Goal: Communication & Community: Answer question/provide support

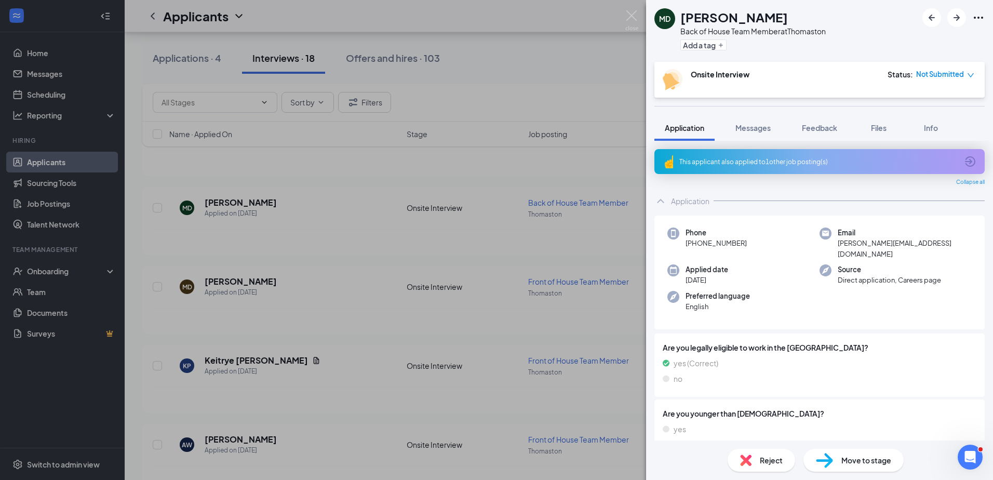
click at [314, 221] on div "MD [PERSON_NAME] Back of House Team Member at Thomaston Add a tag Onsite Interv…" at bounding box center [496, 240] width 993 height 480
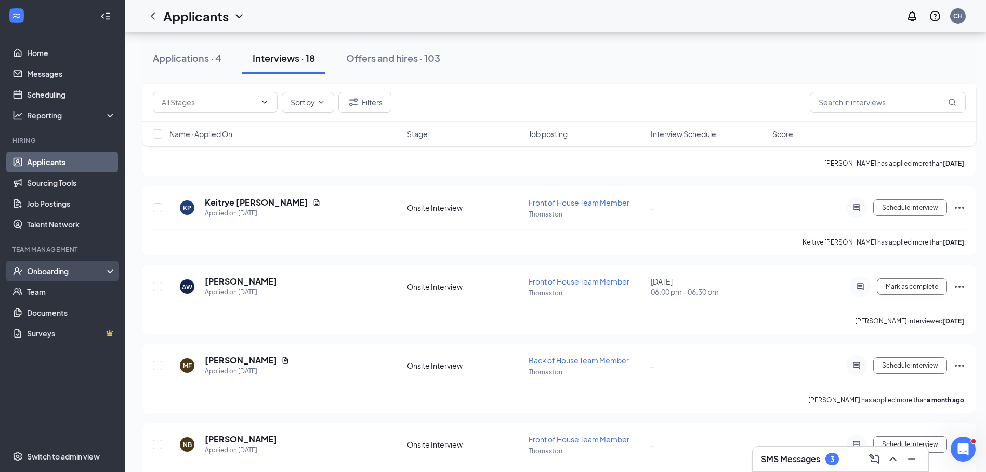
drag, startPoint x: 44, startPoint y: 270, endPoint x: 38, endPoint y: 270, distance: 5.2
click at [38, 270] on div "Onboarding" at bounding box center [67, 271] width 80 height 10
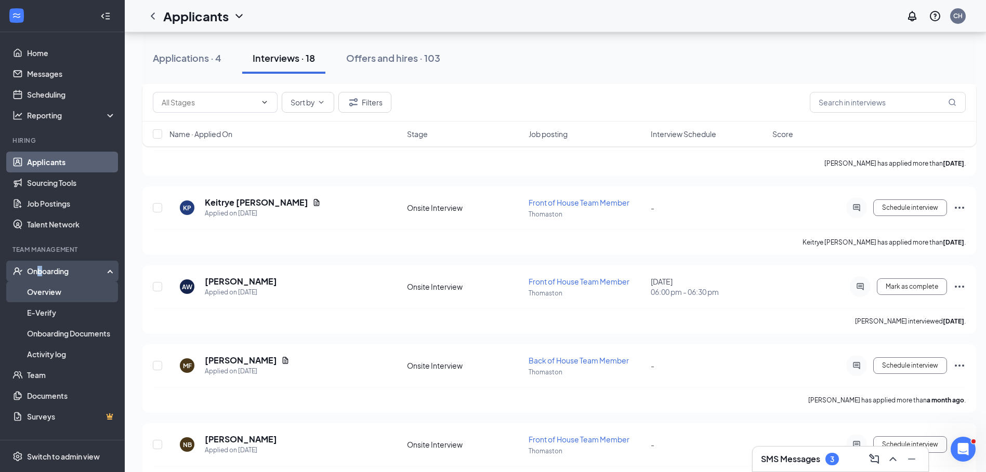
drag, startPoint x: 38, startPoint y: 270, endPoint x: 44, endPoint y: 292, distance: 22.9
click at [45, 293] on link "Overview" at bounding box center [71, 292] width 89 height 21
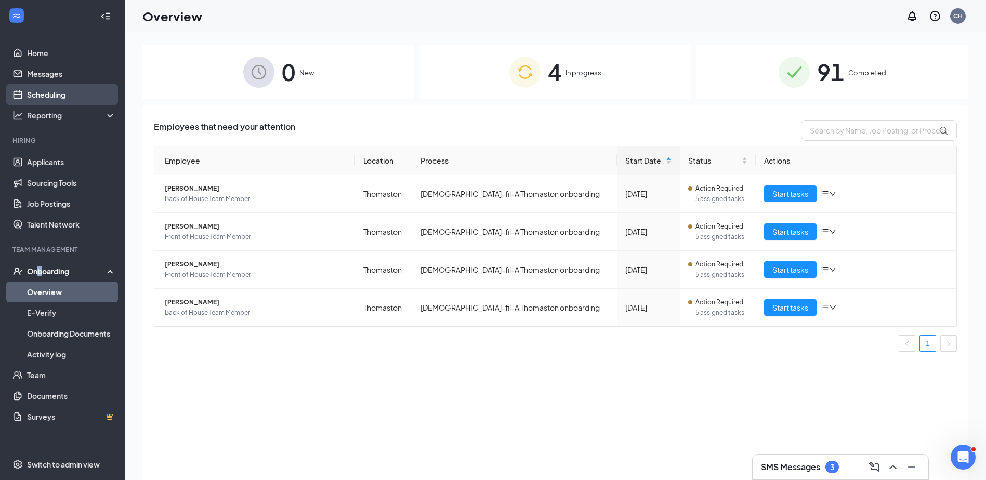
click at [54, 87] on link "Scheduling" at bounding box center [71, 94] width 89 height 21
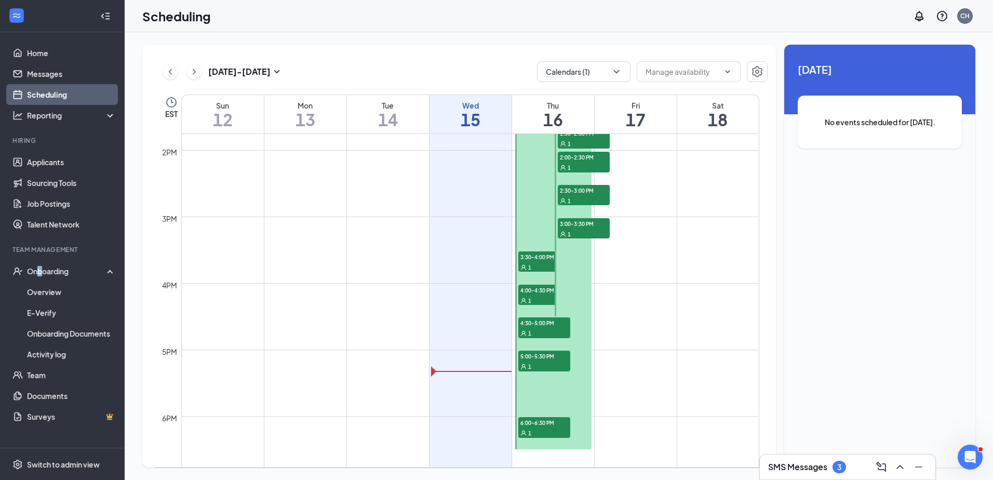
scroll to position [874, 0]
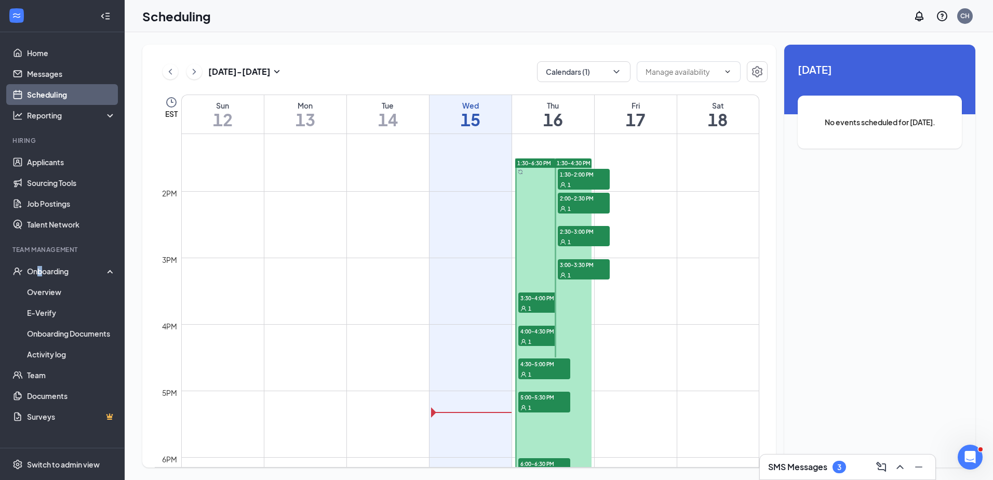
click at [565, 172] on span "1:30-2:00 PM" at bounding box center [584, 174] width 52 height 10
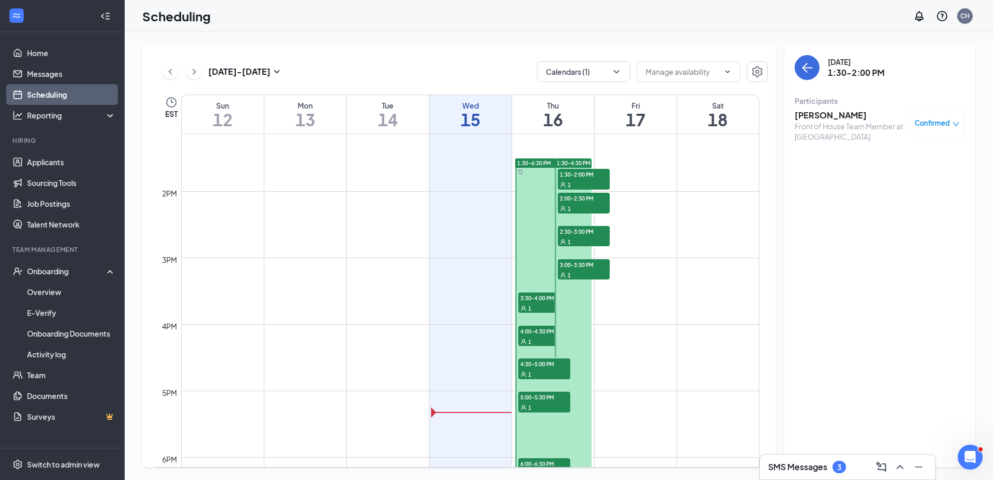
click at [565, 172] on span "1:30-2:00 PM" at bounding box center [584, 174] width 52 height 10
click at [821, 115] on h3 "[PERSON_NAME]" at bounding box center [849, 115] width 109 height 11
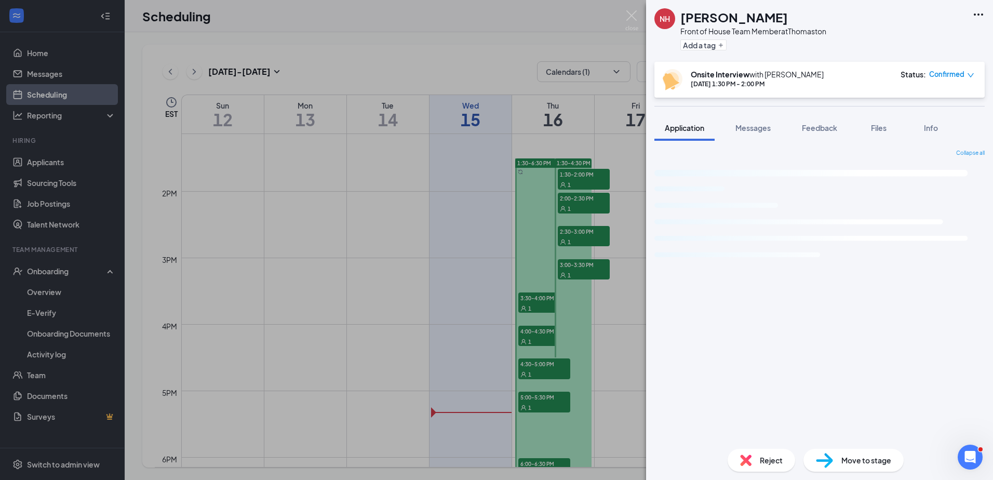
drag, startPoint x: 280, startPoint y: 271, endPoint x: 199, endPoint y: 144, distance: 150.9
click at [277, 268] on div "NH [PERSON_NAME] Front of House Team Member at Thomaston Add a tag Onsite Inter…" at bounding box center [496, 240] width 993 height 480
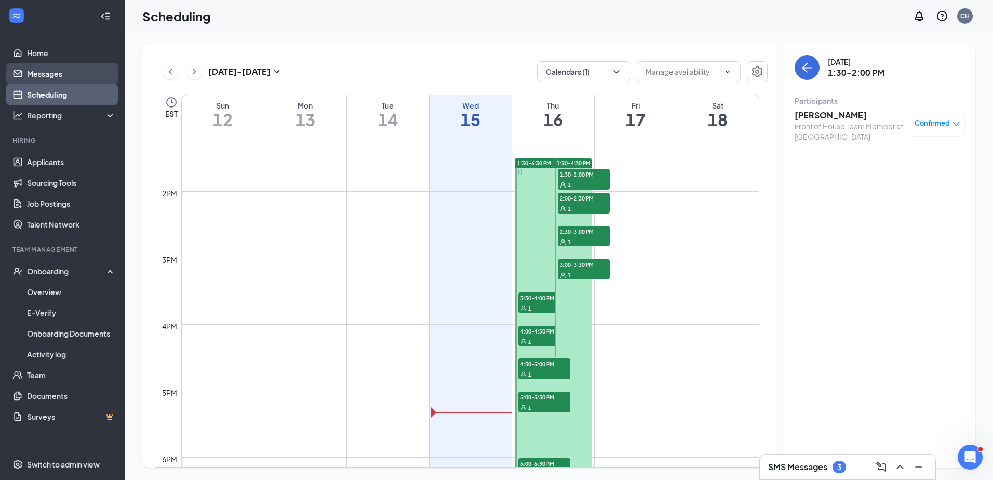
click at [51, 69] on link "Messages" at bounding box center [71, 73] width 89 height 21
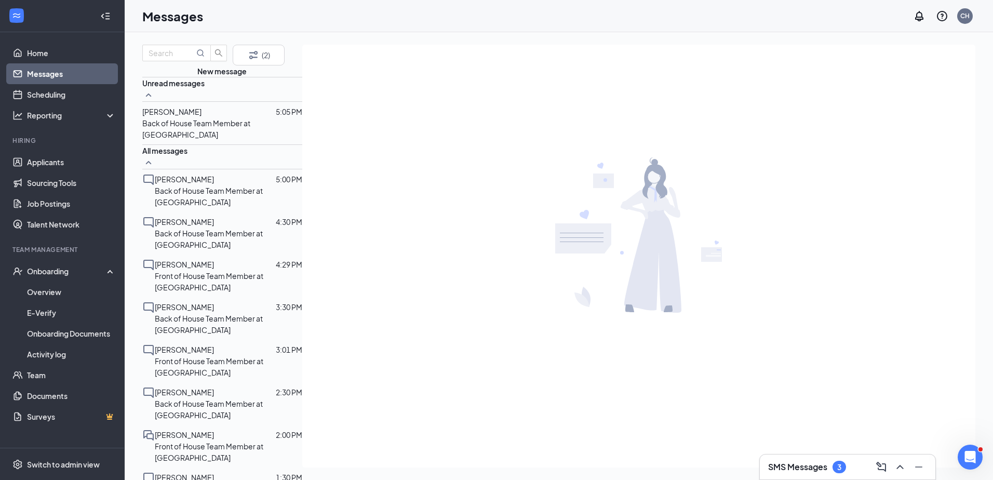
click at [218, 117] on div at bounding box center [239, 111] width 74 height 11
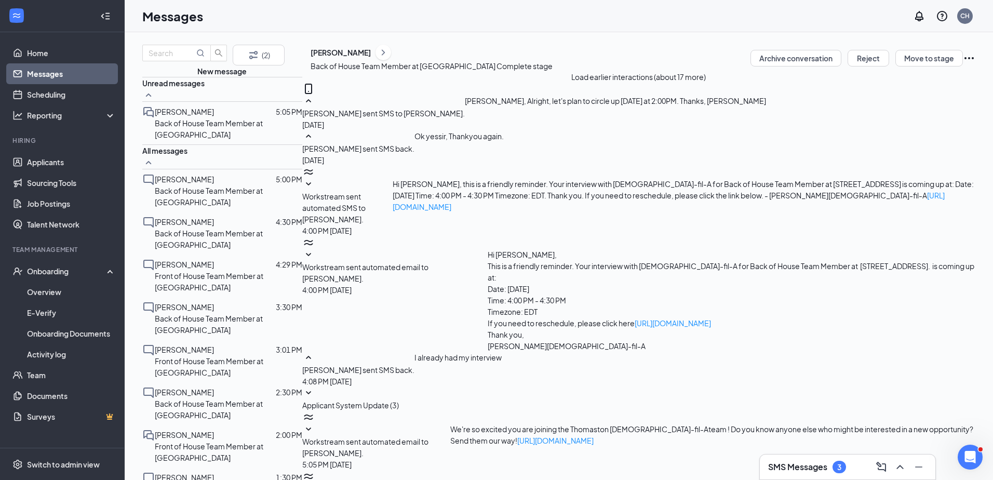
scroll to position [194, 0]
click at [240, 117] on div at bounding box center [245, 111] width 62 height 11
drag, startPoint x: 272, startPoint y: 182, endPoint x: 279, endPoint y: 259, distance: 76.7
drag, startPoint x: 271, startPoint y: 142, endPoint x: 288, endPoint y: 335, distance: 193.5
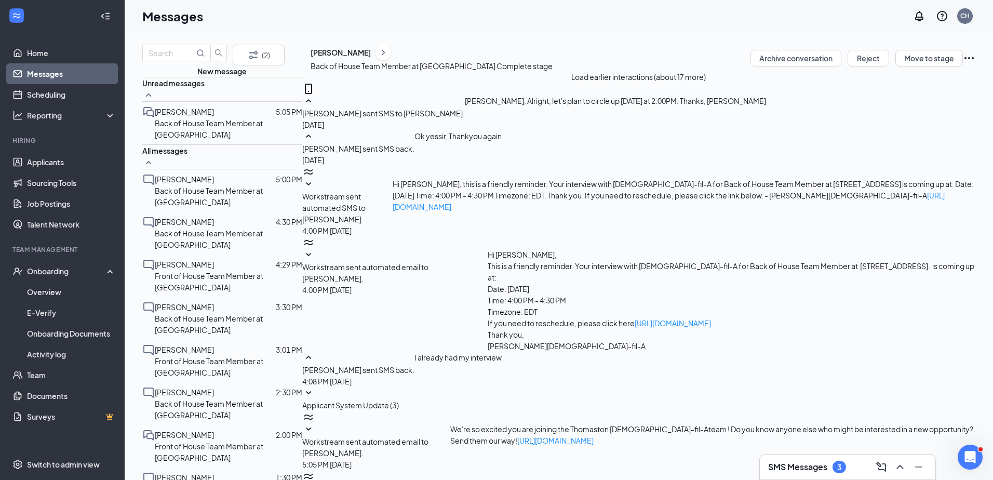
scroll to position [933, 0]
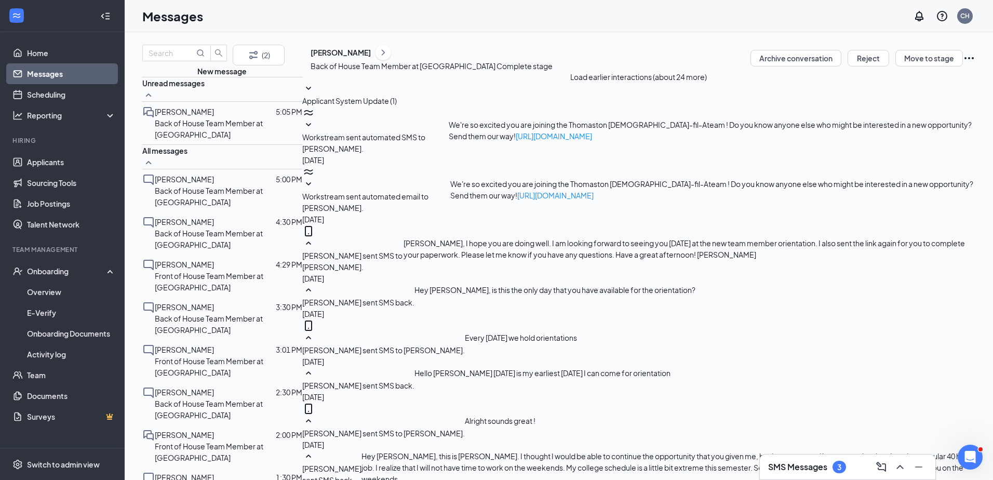
scroll to position [364, 0]
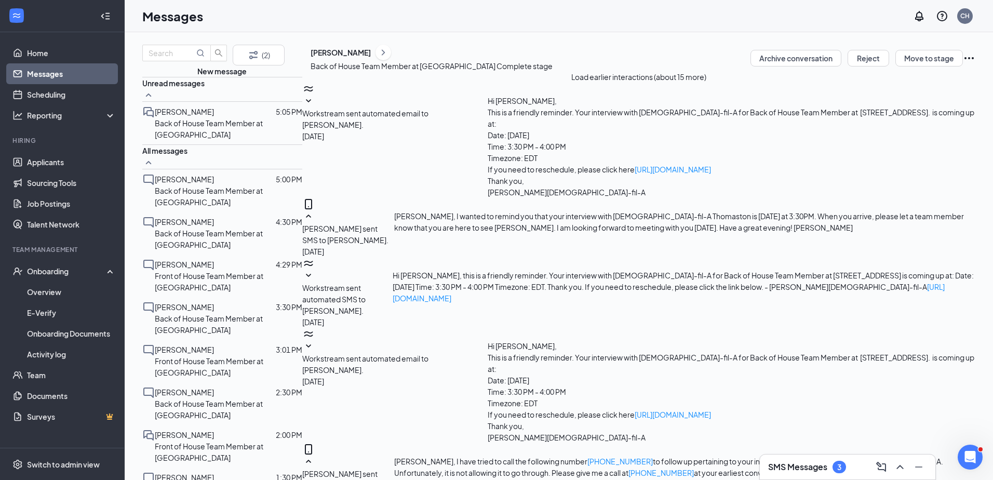
scroll to position [39, 0]
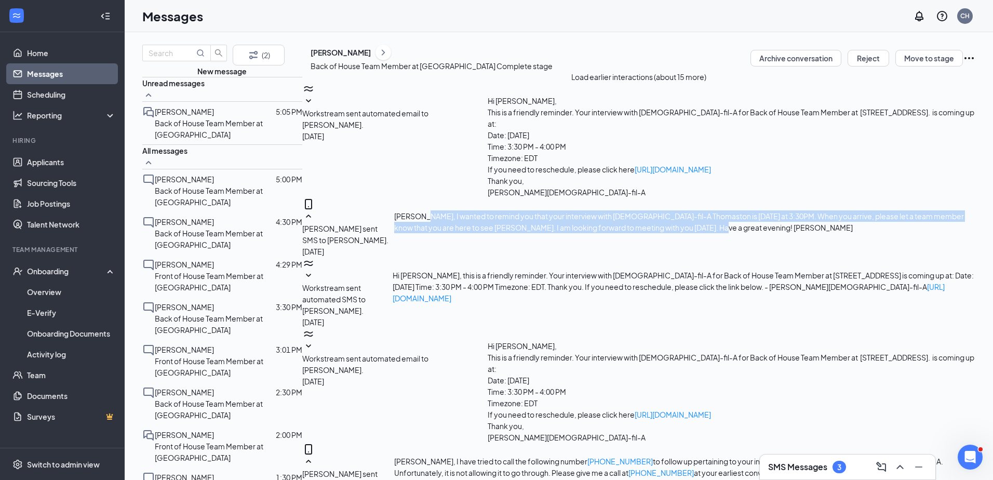
drag, startPoint x: 514, startPoint y: 251, endPoint x: 469, endPoint y: 189, distance: 77.7
click at [469, 210] on div "[PERSON_NAME] sent SMS to [PERSON_NAME]. [DATE] Noah, I wanted to remind you th…" at bounding box center [638, 233] width 673 height 47
copy span "I wanted to remind you that your interview with [DEMOGRAPHIC_DATA]-fil-A [PERSO…"
click at [53, 74] on link "Messages" at bounding box center [71, 73] width 89 height 21
click at [60, 88] on link "Scheduling" at bounding box center [71, 94] width 89 height 21
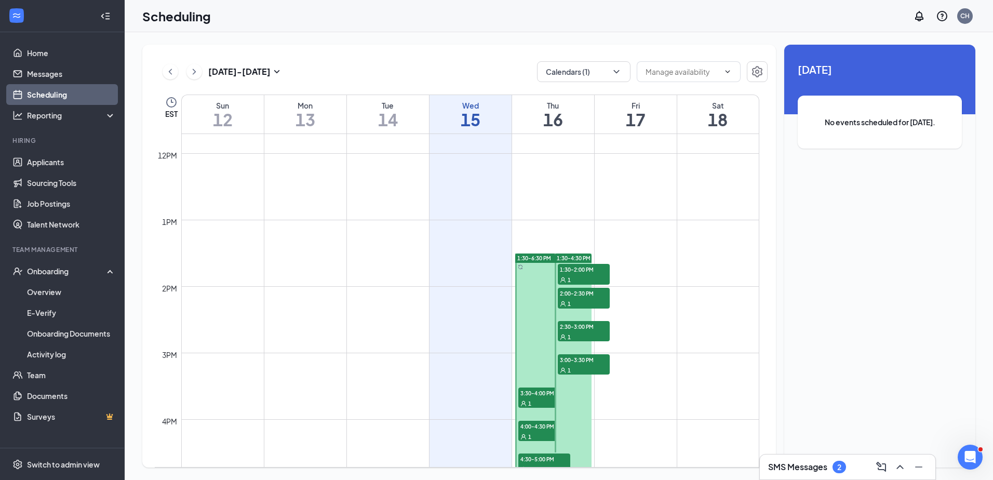
scroll to position [776, 0]
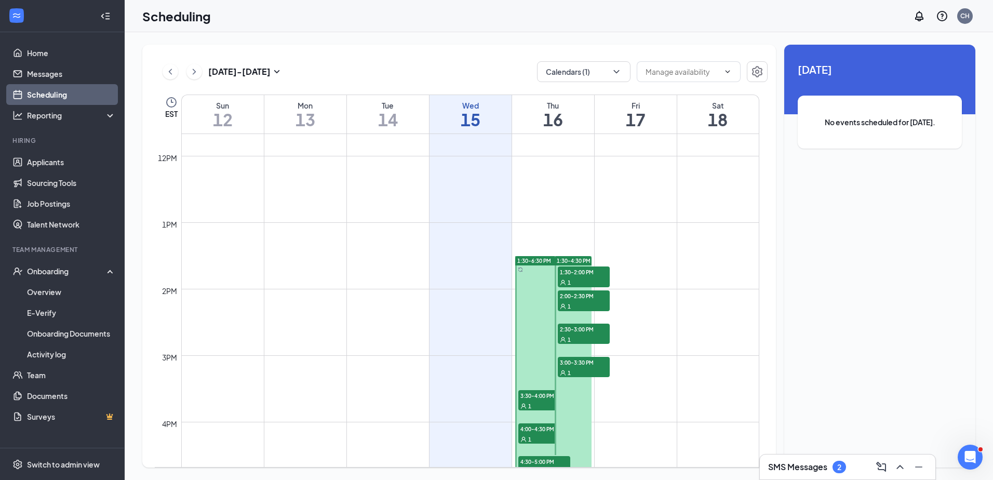
click at [591, 275] on span "1:30-2:00 PM" at bounding box center [584, 272] width 52 height 10
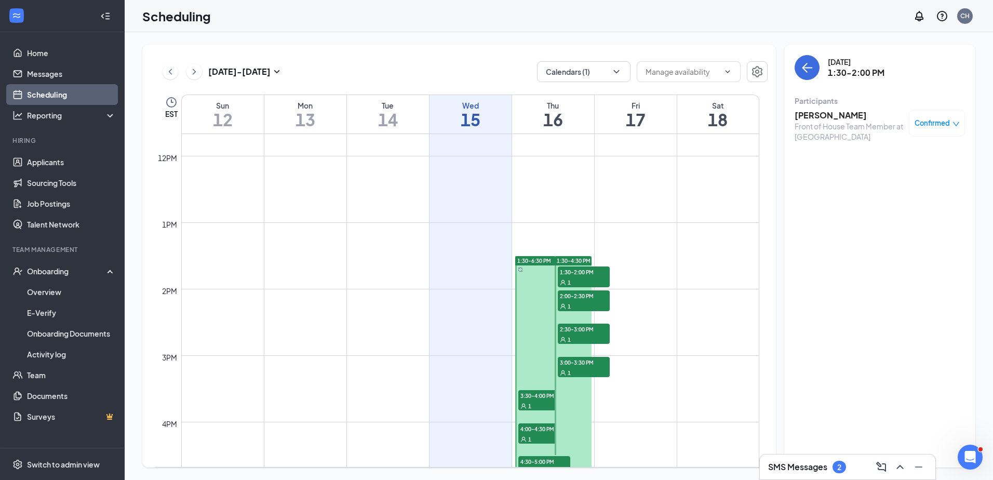
click at [828, 116] on h3 "[PERSON_NAME]" at bounding box center [849, 115] width 109 height 11
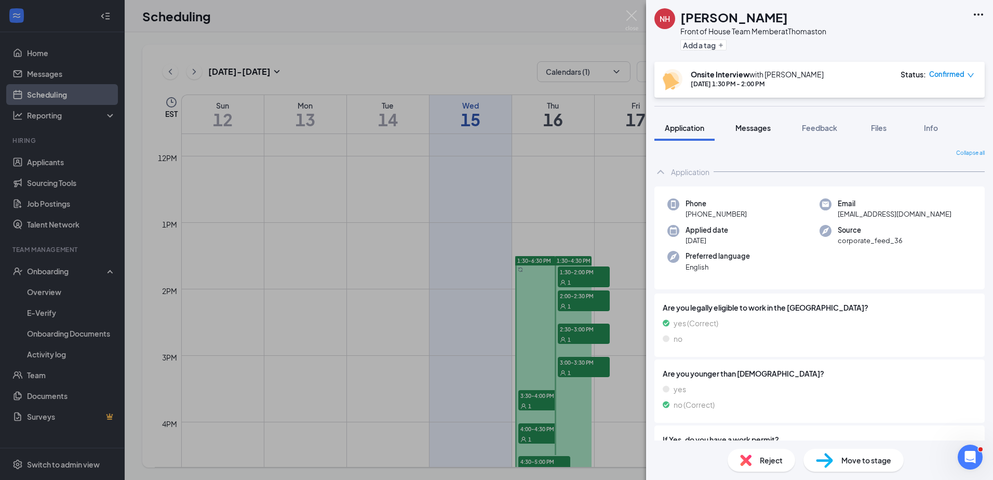
click at [762, 125] on span "Messages" at bounding box center [753, 127] width 35 height 9
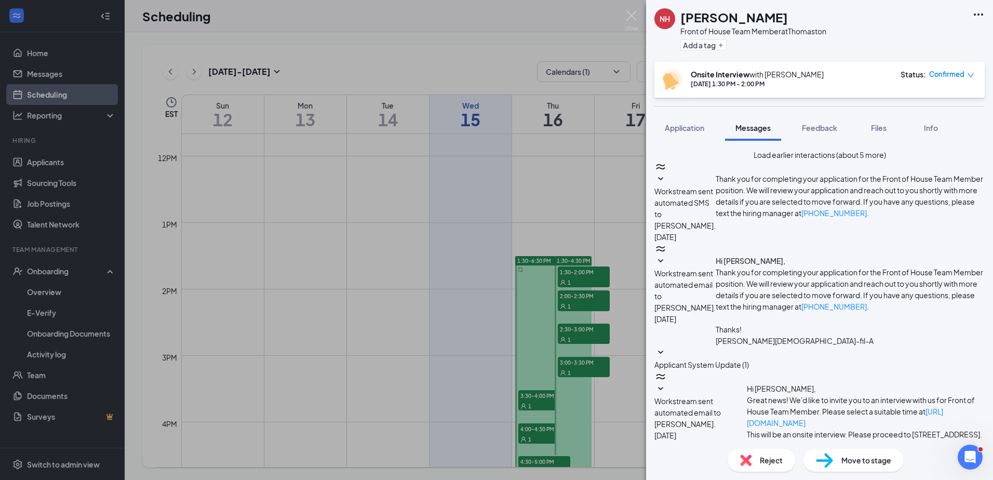
scroll to position [299, 0]
paste textarea "I wanted to remind you that your interview with [DEMOGRAPHIC_DATA]-fil-A [PERSO…"
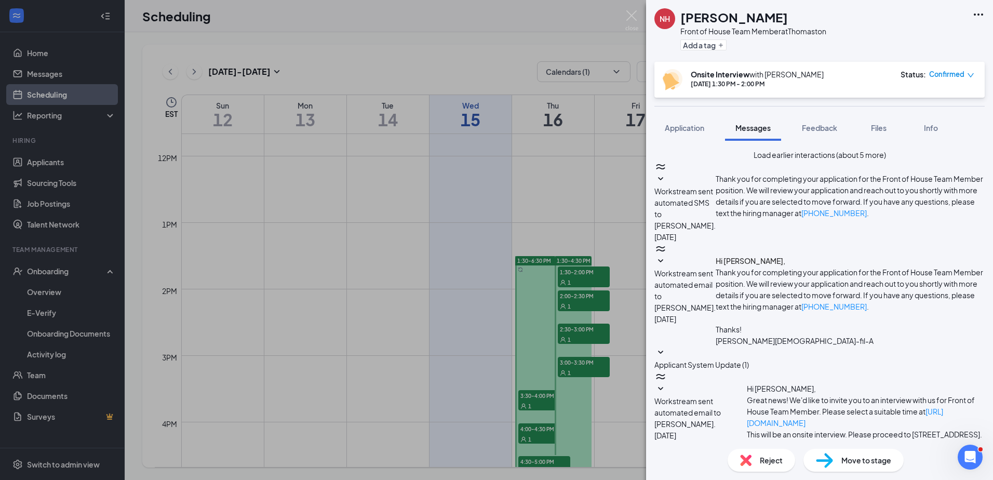
type textarea "[PERSON_NAME], I wanted to remind you that your interview with [DEMOGRAPHIC_DAT…"
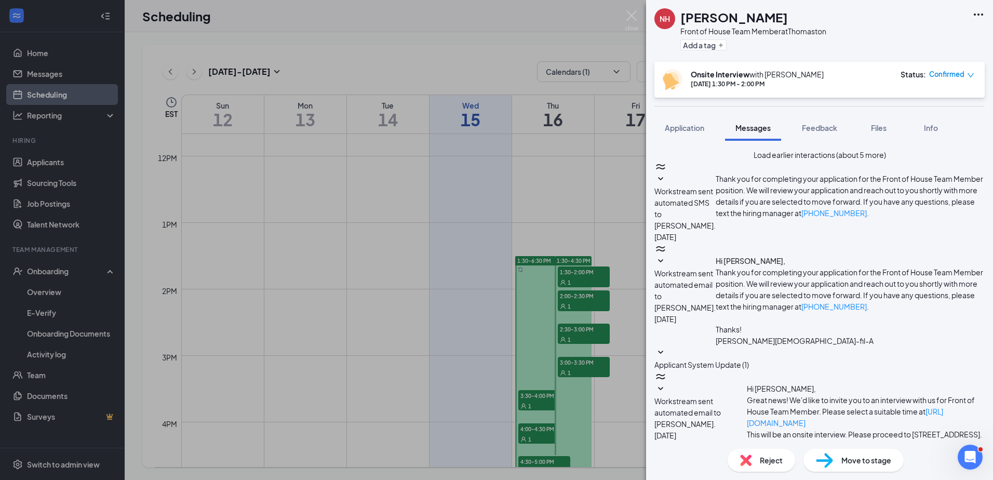
scroll to position [458, 0]
click at [586, 299] on div "NH [PERSON_NAME] Front of House Team Member at Thomaston Add a tag Onsite Inter…" at bounding box center [496, 240] width 993 height 480
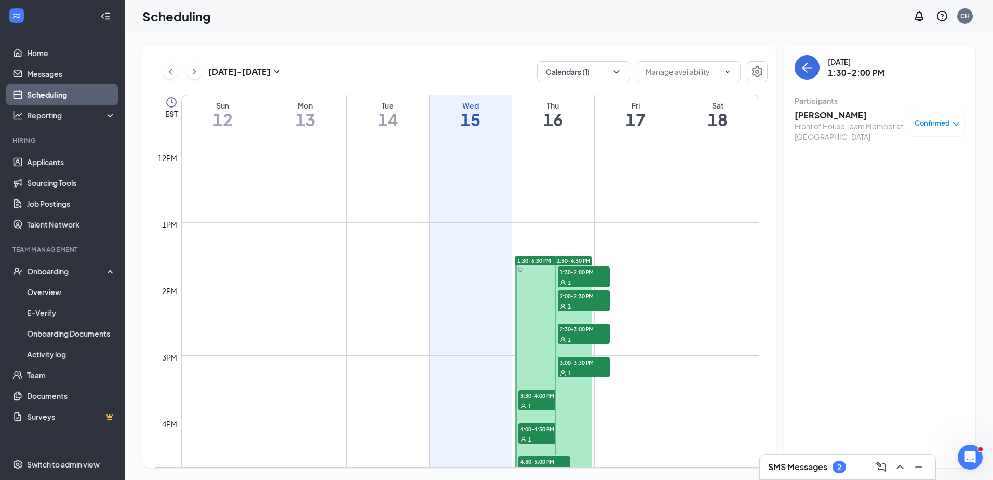
click at [591, 295] on span "2:00-2:30 PM" at bounding box center [584, 295] width 52 height 10
click at [831, 114] on h3 "[PERSON_NAME]" at bounding box center [849, 115] width 109 height 11
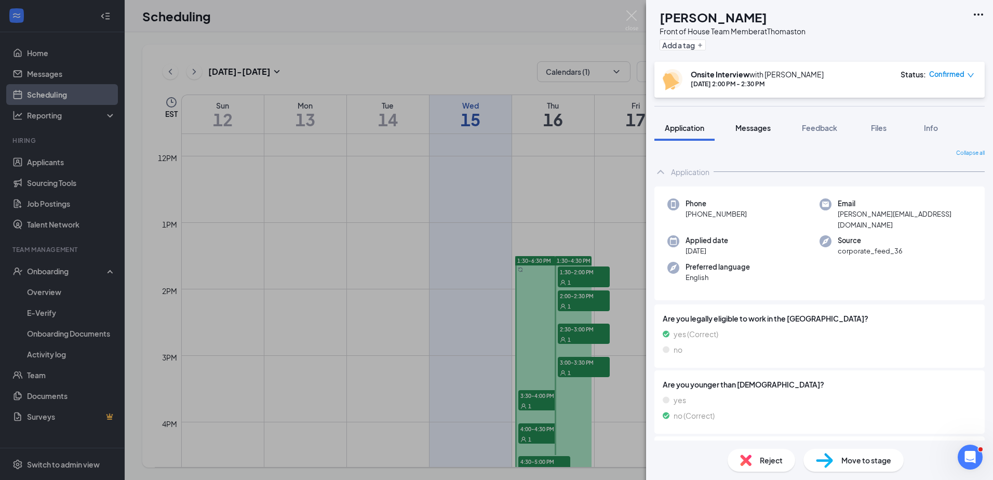
click at [764, 126] on span "Messages" at bounding box center [753, 127] width 35 height 9
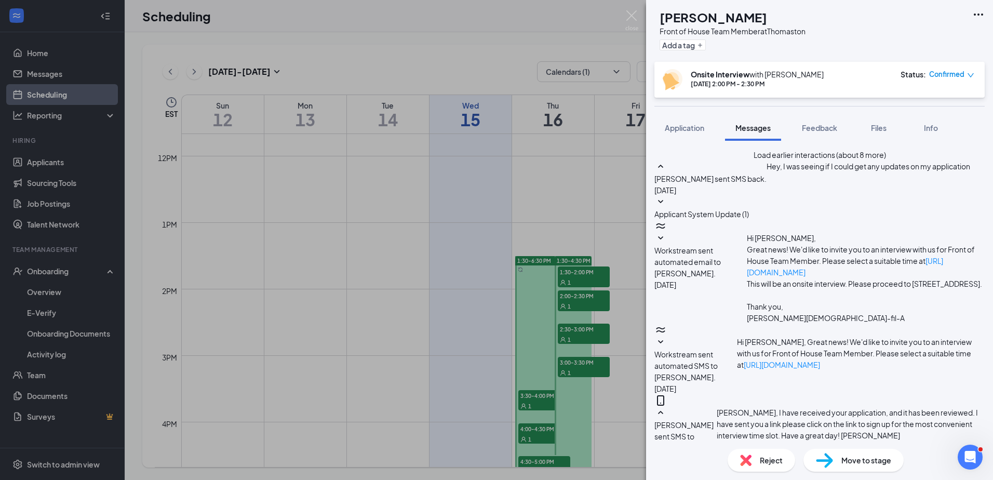
scroll to position [427, 0]
paste textarea "I wanted to remind you that your interview with [DEMOGRAPHIC_DATA]-fil-A [PERSO…"
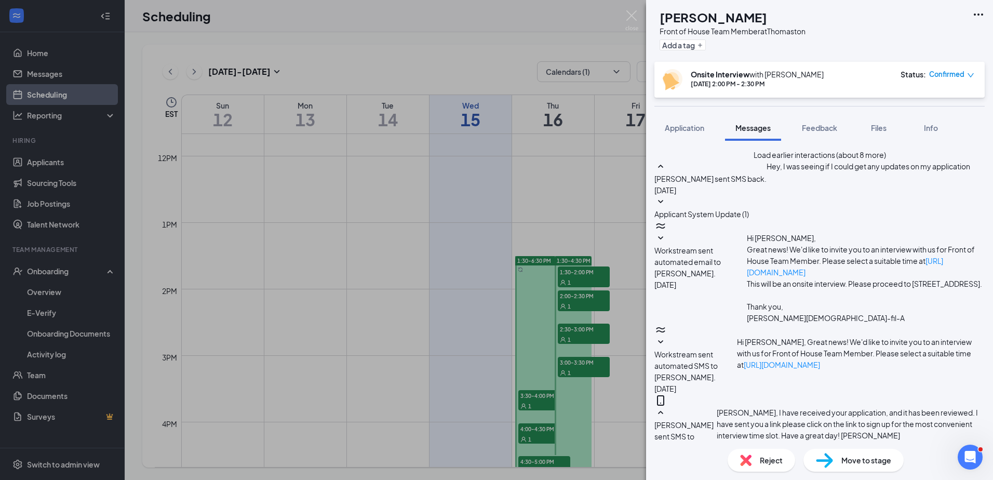
type textarea "[PERSON_NAME], I wanted to remind you that your interview with [DEMOGRAPHIC_DAT…"
click at [595, 332] on div "DM [PERSON_NAME] Front of House Team Member at Thomaston Add a tag Onsite Inter…" at bounding box center [496, 240] width 993 height 480
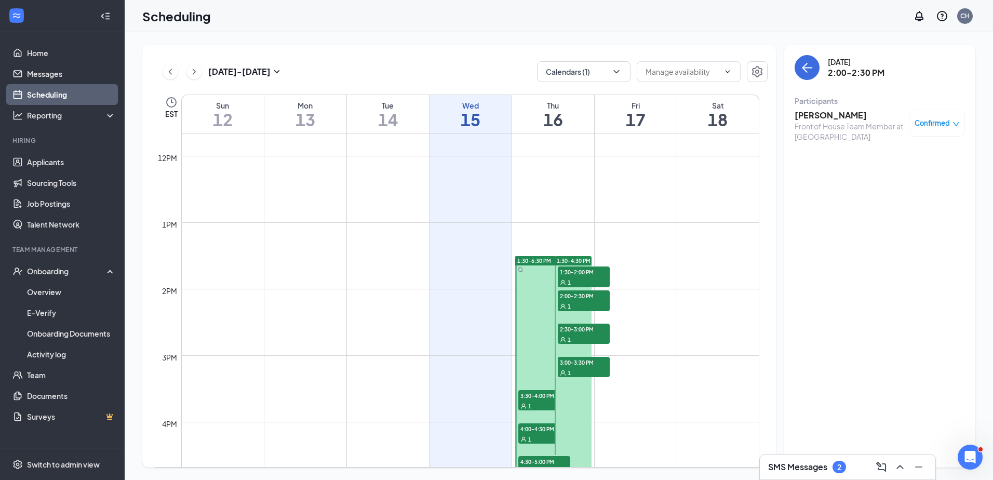
click at [594, 328] on span "2:30-3:00 PM" at bounding box center [584, 329] width 52 height 10
click at [852, 111] on h3 "[PERSON_NAME]" at bounding box center [849, 115] width 109 height 11
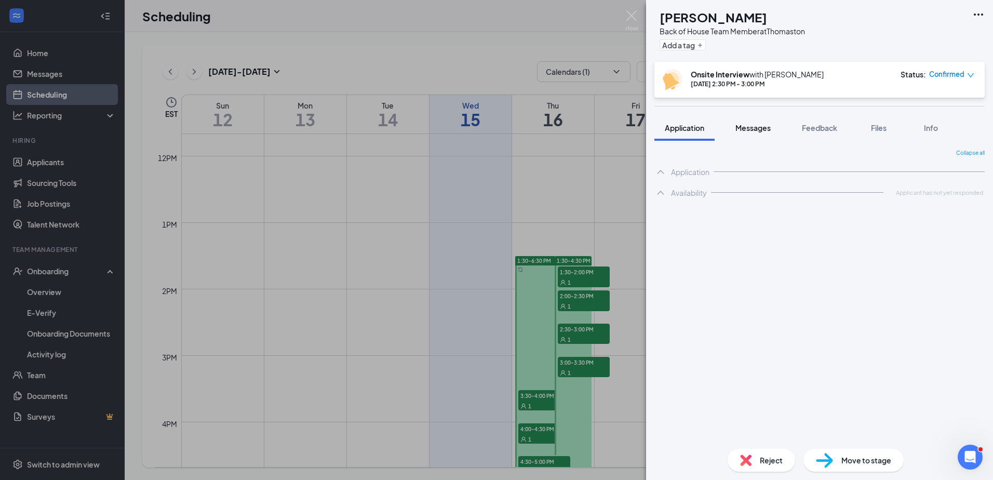
click at [756, 126] on span "Messages" at bounding box center [753, 127] width 35 height 9
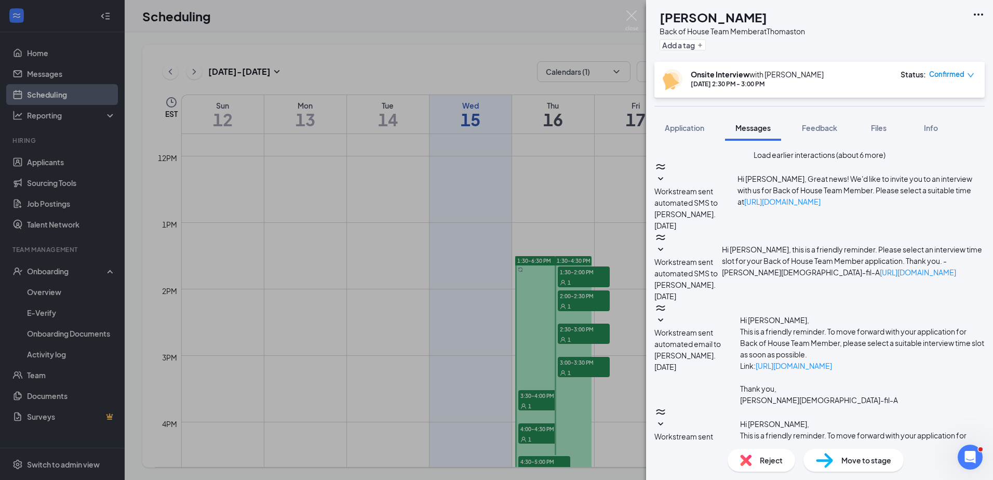
scroll to position [318, 0]
paste textarea "I wanted to remind you that your interview with [DEMOGRAPHIC_DATA]-fil-A [PERSO…"
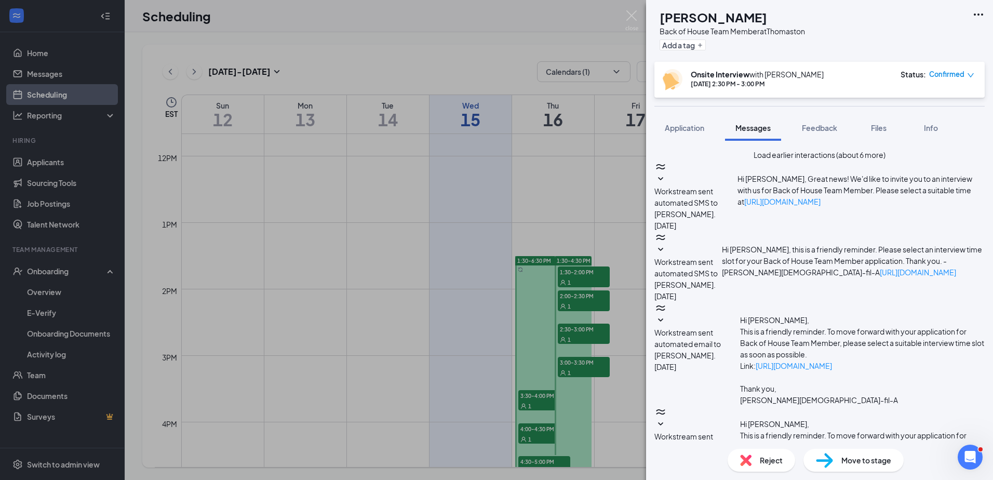
type textarea "[PERSON_NAME], I wanted to remind you that your interview with [DEMOGRAPHIC_DAT…"
click at [589, 331] on div "MC [PERSON_NAME] Back of House Team Member at Thomaston Add a tag Onsite Interv…" at bounding box center [496, 240] width 993 height 480
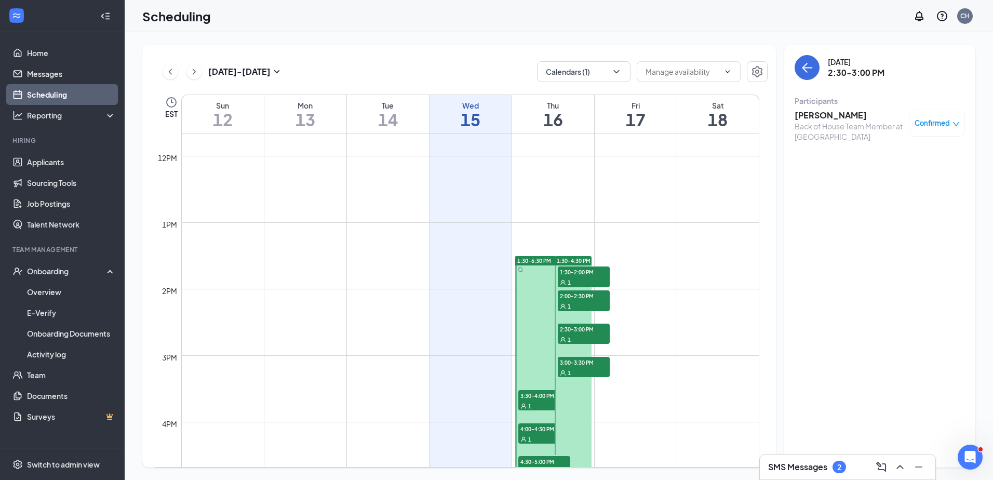
click at [592, 329] on span "2:30-3:00 PM" at bounding box center [584, 329] width 52 height 10
click at [597, 369] on div "1" at bounding box center [584, 372] width 52 height 10
drag, startPoint x: 596, startPoint y: 363, endPoint x: 597, endPoint y: 356, distance: 7.3
click at [596, 362] on span "3:00-3:30 PM" at bounding box center [584, 362] width 52 height 10
click at [830, 116] on h3 "[PERSON_NAME]" at bounding box center [849, 115] width 109 height 11
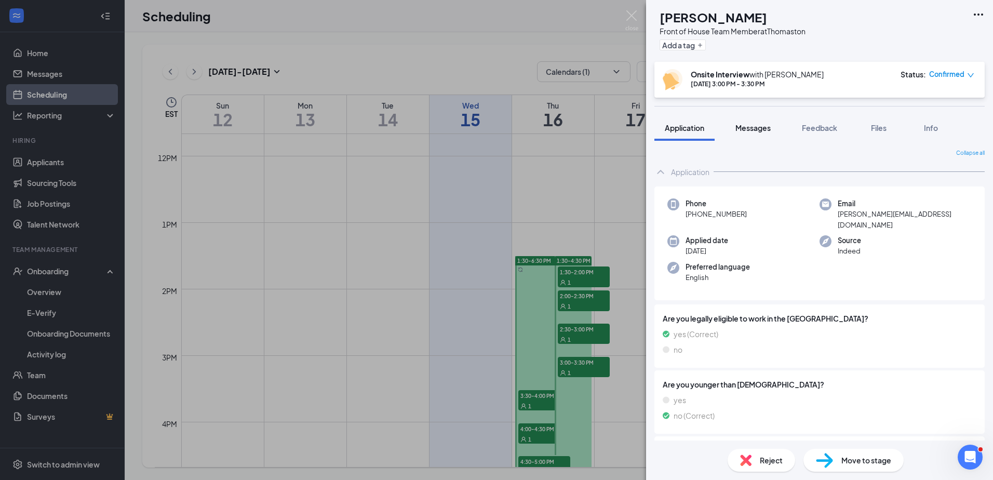
click at [758, 127] on span "Messages" at bounding box center [753, 127] width 35 height 9
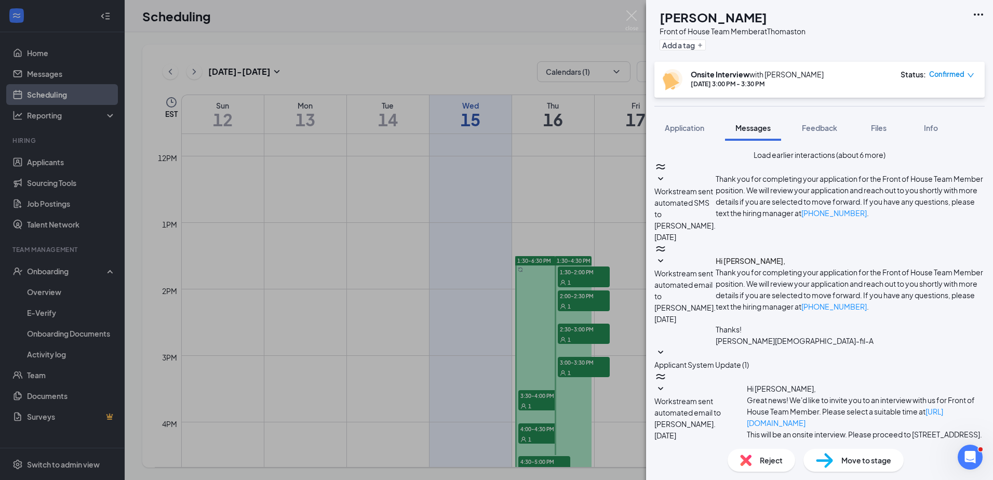
paste textarea "I wanted to remind you that your interview with [DEMOGRAPHIC_DATA]-fil-A [PERSO…"
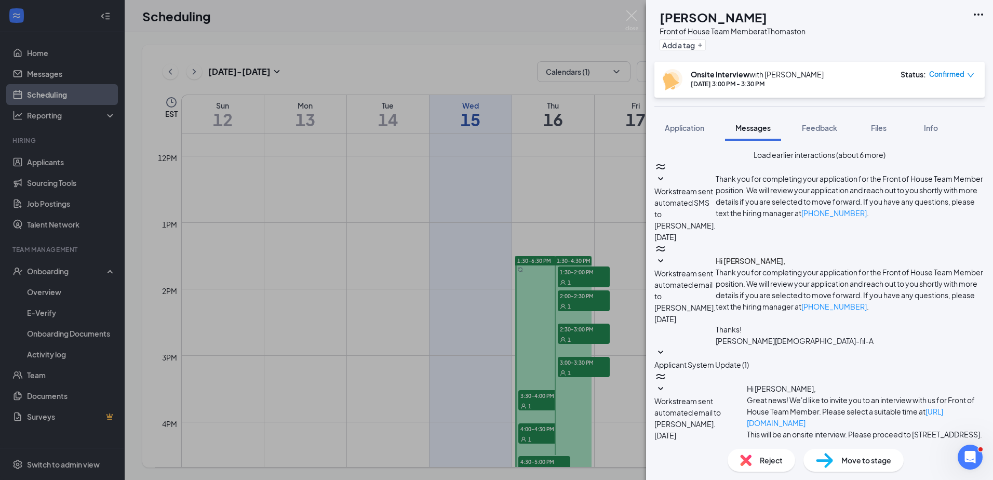
scroll to position [52, 0]
type textarea "[PERSON_NAME], I wanted to remind you that your interview with [DEMOGRAPHIC_DAT…"
click at [543, 395] on div "TE [PERSON_NAME] Front of House Team Member at Thomaston Add a tag Onsite Inter…" at bounding box center [496, 240] width 993 height 480
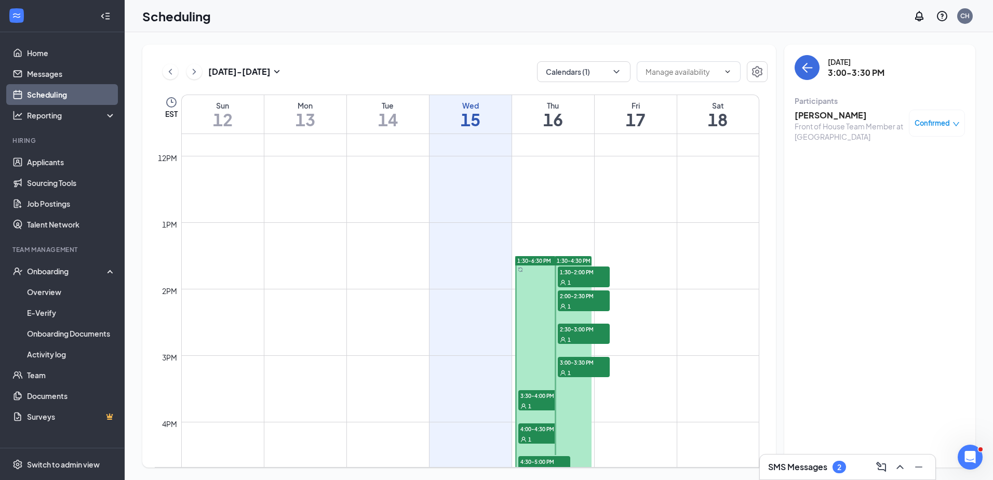
click at [543, 394] on span "3:30-4:00 PM" at bounding box center [545, 395] width 52 height 10
click at [855, 116] on h3 "[PERSON_NAME]" at bounding box center [849, 115] width 109 height 11
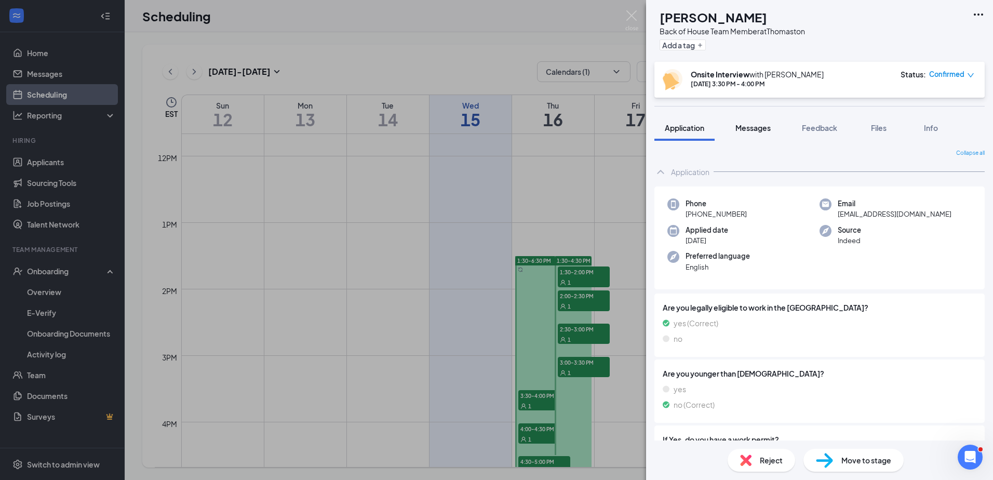
click at [755, 126] on span "Messages" at bounding box center [753, 127] width 35 height 9
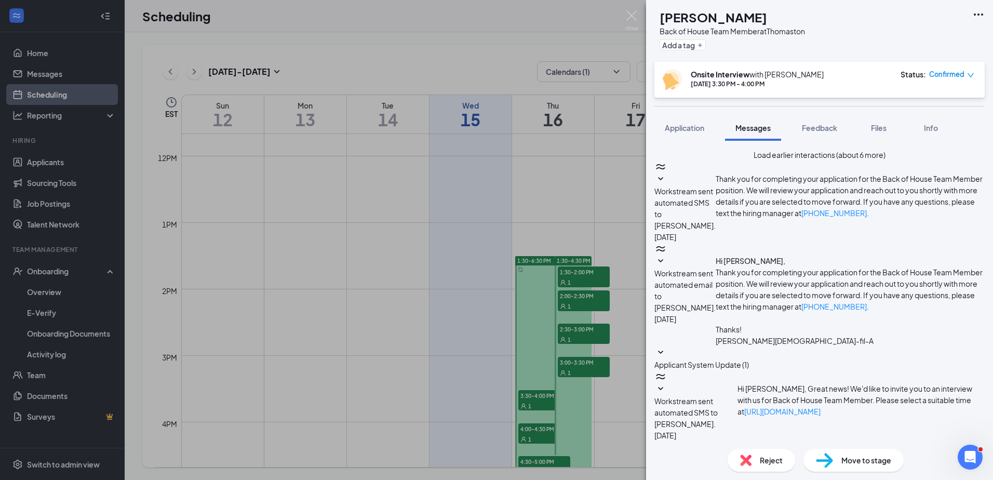
scroll to position [299, 0]
paste textarea "I wanted to remind you that your interview with [DEMOGRAPHIC_DATA]-fil-A [PERSO…"
type textarea "[PERSON_NAME], I wanted to remind you that your interview with [DEMOGRAPHIC_DAT…"
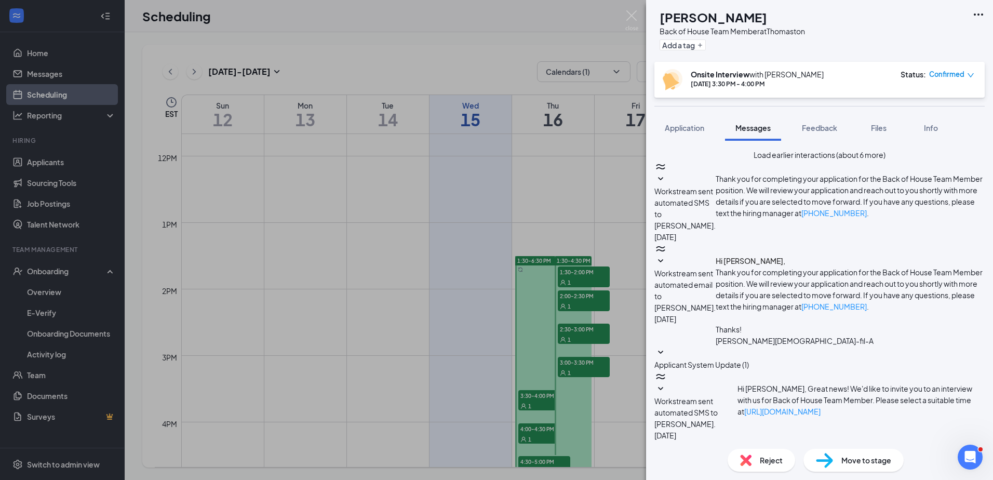
click at [543, 431] on div "AM [PERSON_NAME] Back of House Team Member at Thomaston Add a tag Onsite Interv…" at bounding box center [496, 240] width 993 height 480
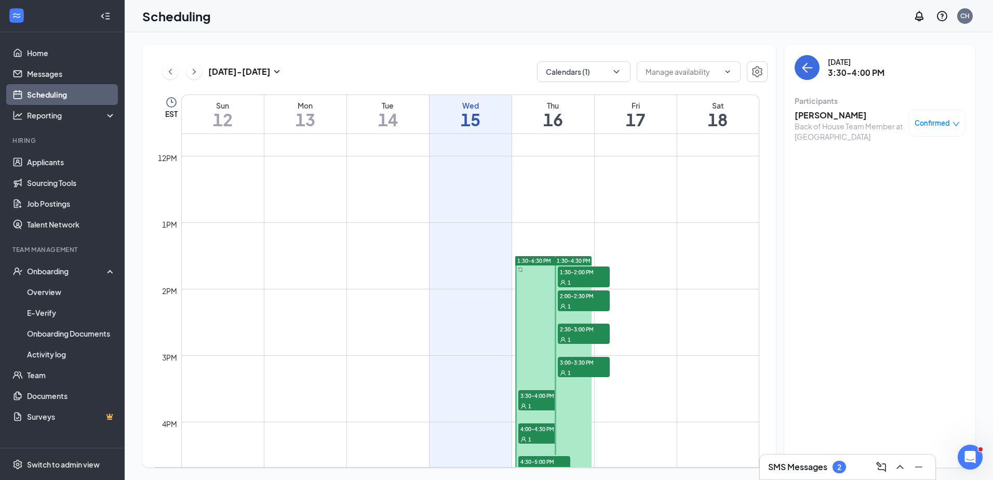
click at [543, 431] on span "4:00-4:30 PM" at bounding box center [545, 428] width 52 height 10
drag, startPoint x: 543, startPoint y: 431, endPoint x: 548, endPoint y: 435, distance: 5.9
click at [548, 435] on div "4:00-4:30 PM 1" at bounding box center [545, 433] width 52 height 21
click at [951, 125] on span "Completed" at bounding box center [931, 123] width 37 height 10
click at [891, 206] on span "Cancel" at bounding box center [899, 211] width 71 height 11
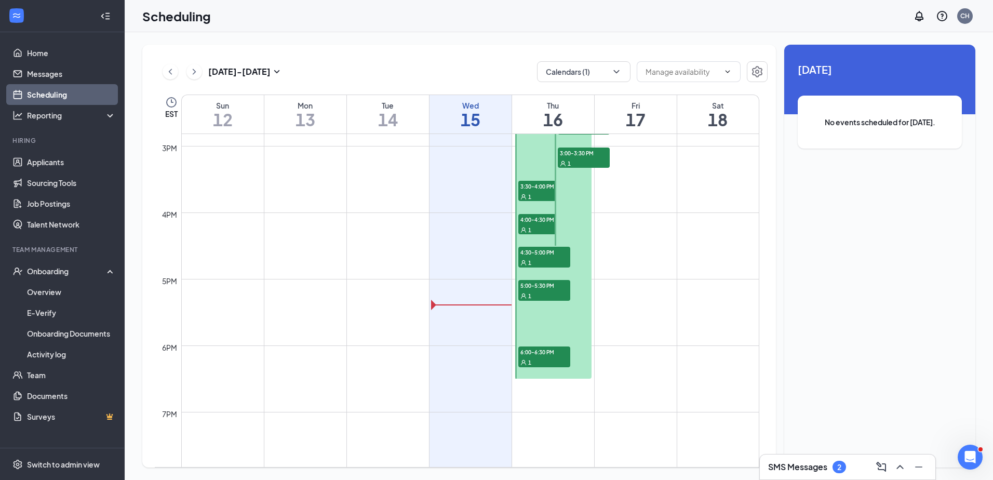
scroll to position [857, 0]
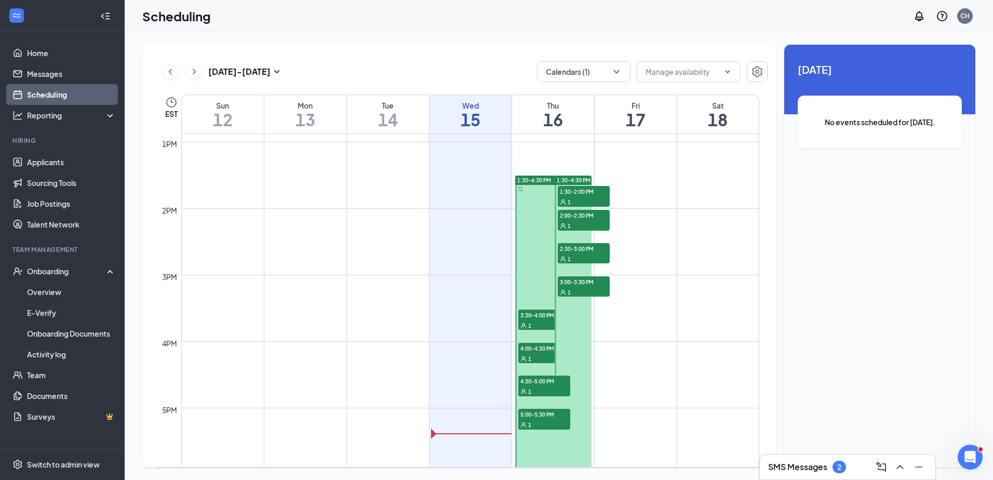
click at [539, 320] on div "1" at bounding box center [545, 325] width 52 height 10
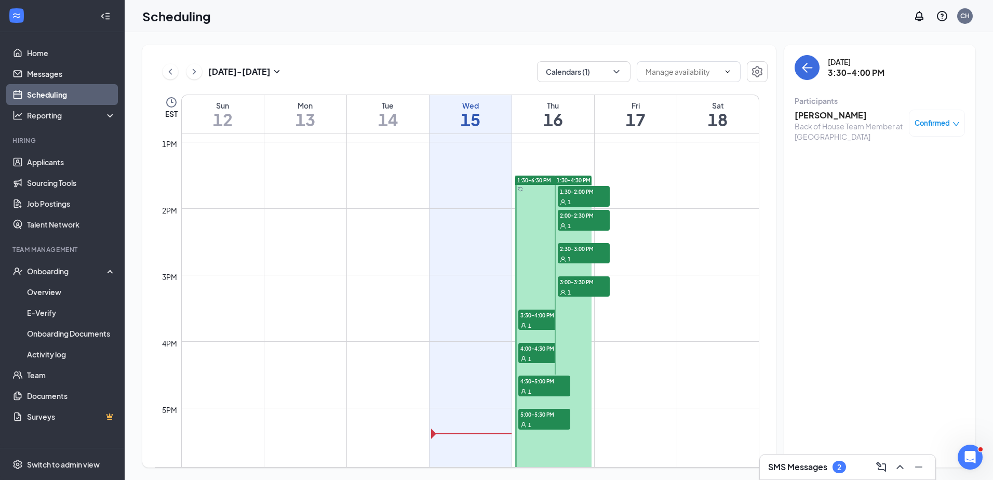
click at [539, 320] on div "1" at bounding box center [545, 325] width 52 height 10
click at [546, 349] on span "4:00-4:30 PM" at bounding box center [545, 348] width 52 height 10
click at [945, 122] on span "Completed" at bounding box center [931, 123] width 37 height 10
click at [893, 206] on span "Cancel" at bounding box center [899, 211] width 71 height 11
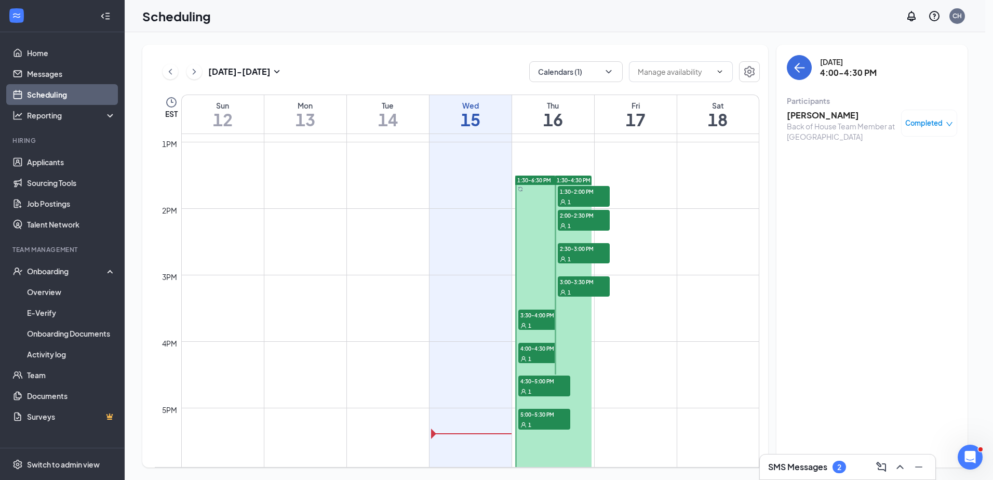
click at [542, 347] on span "4:00-4:30 PM" at bounding box center [545, 348] width 52 height 10
click at [542, 349] on span "4:00-4:30 PM" at bounding box center [545, 348] width 52 height 10
click at [542, 351] on span "4:00-4:30 PM" at bounding box center [545, 348] width 52 height 10
click at [542, 349] on span "4:00-4:30 PM" at bounding box center [545, 348] width 52 height 10
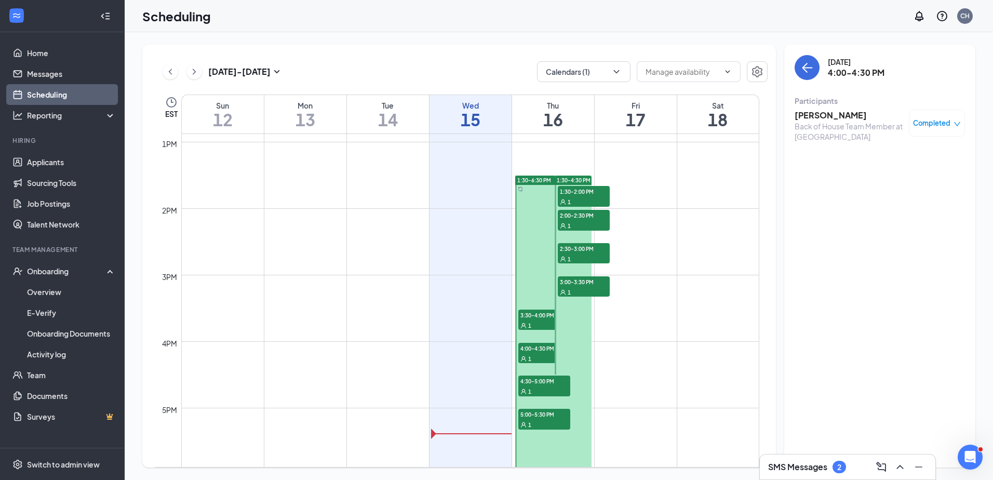
click at [955, 124] on icon "down" at bounding box center [957, 124] width 7 height 7
click at [916, 183] on span "Mark as no-show" at bounding box center [899, 188] width 71 height 11
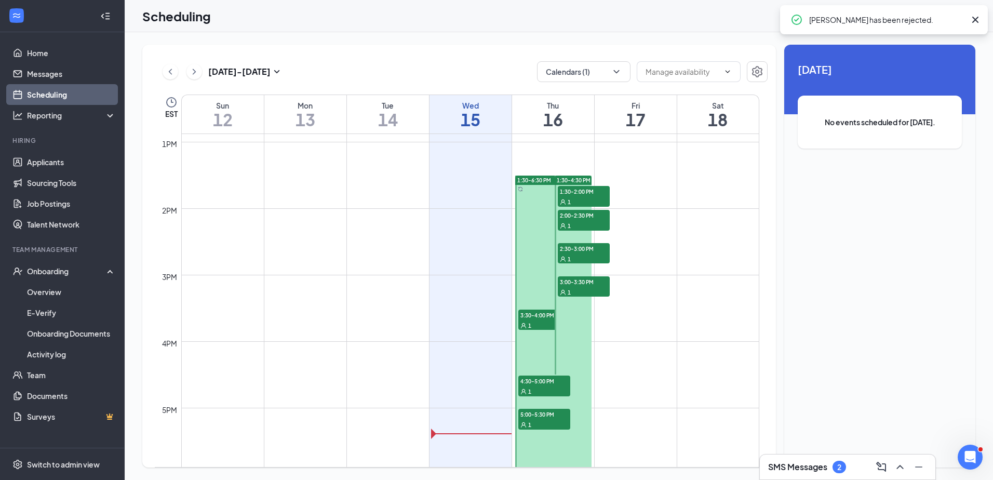
click at [539, 318] on span "3:30-4:00 PM" at bounding box center [545, 315] width 52 height 10
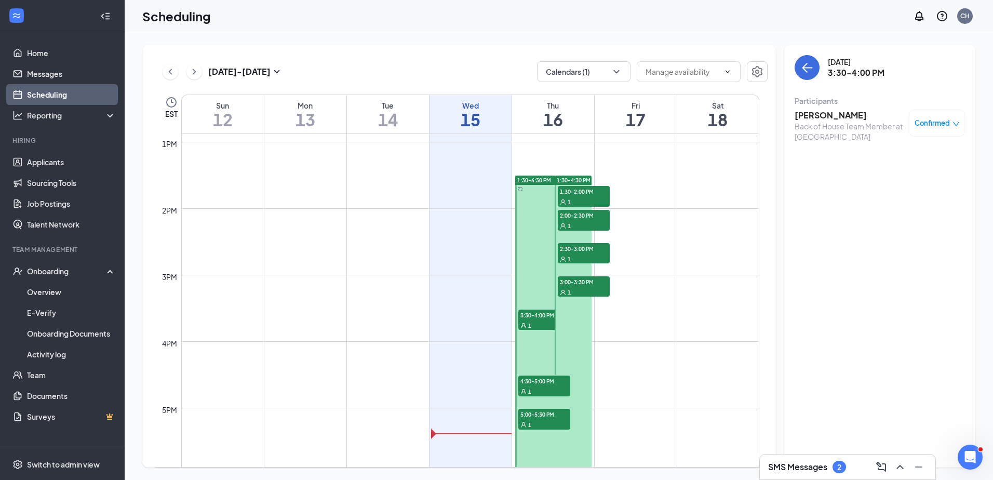
click at [543, 309] on div "3:30-4:00 PM 1" at bounding box center [544, 320] width 54 height 23
click at [559, 376] on span "4:30-5:00 PM" at bounding box center [545, 381] width 52 height 10
click at [848, 115] on h3 "[PERSON_NAME]" at bounding box center [849, 115] width 109 height 11
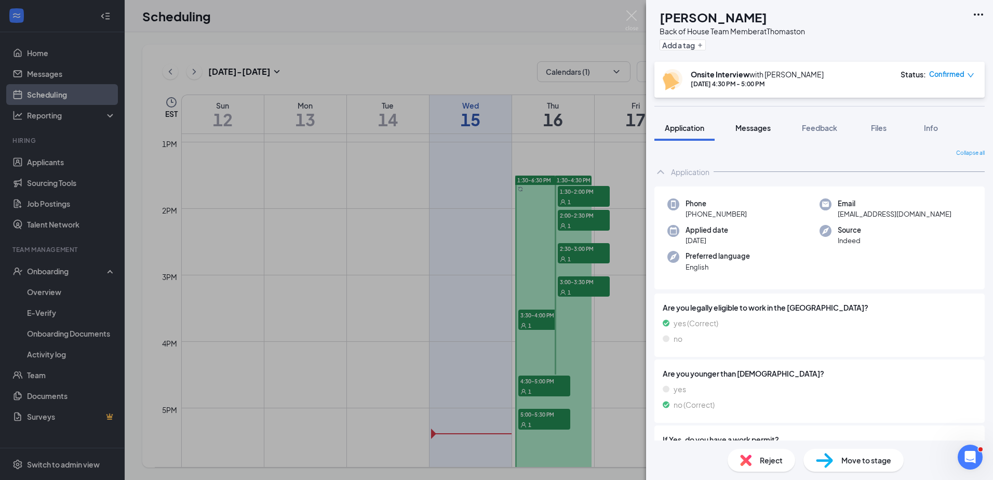
click at [765, 127] on span "Messages" at bounding box center [753, 127] width 35 height 9
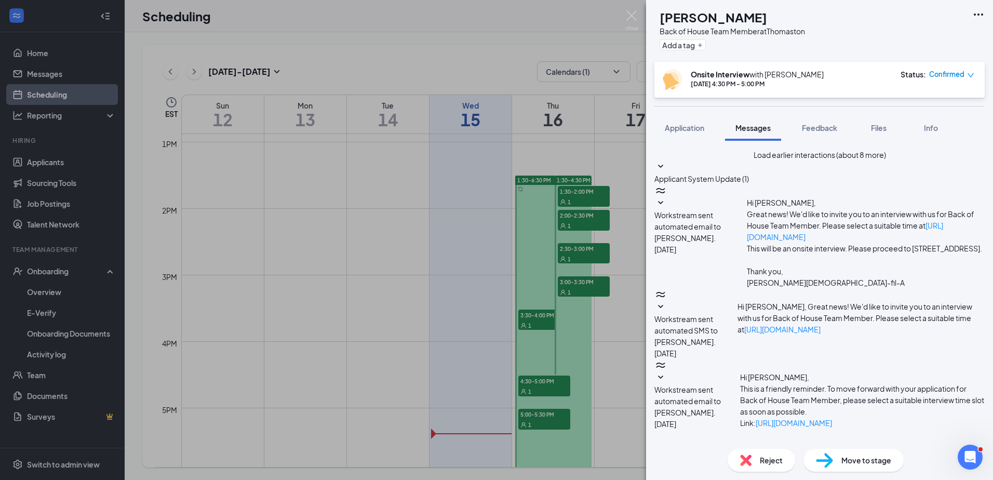
scroll to position [299, 0]
paste textarea "I wanted to remind you that your interview with [DEMOGRAPHIC_DATA]-fil-A [PERSO…"
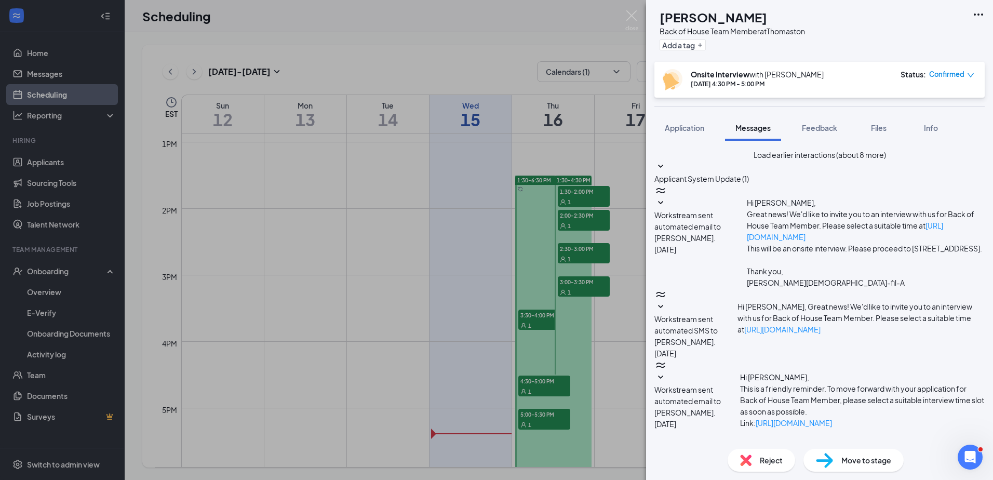
type textarea "[PERSON_NAME], I wanted to remind you that your interview with [DEMOGRAPHIC_DAT…"
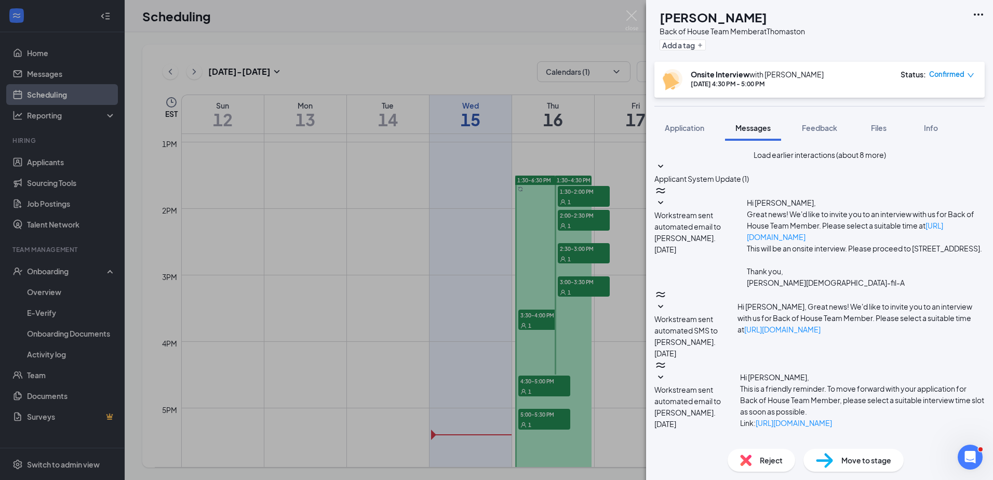
scroll to position [469, 0]
click at [552, 378] on div "CS [PERSON_NAME] Back of House Team Member at Thomaston Add a tag Onsite Interv…" at bounding box center [496, 240] width 993 height 480
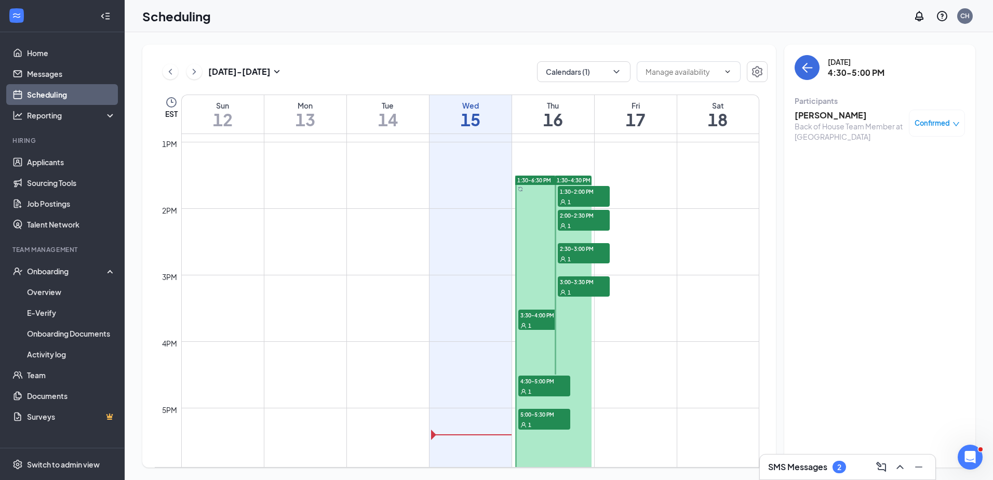
click at [550, 383] on span "4:30-5:00 PM" at bounding box center [545, 381] width 52 height 10
click at [542, 423] on div "1" at bounding box center [545, 424] width 52 height 10
click at [541, 414] on span "5:00-5:30 PM" at bounding box center [545, 414] width 52 height 10
drag, startPoint x: 541, startPoint y: 414, endPoint x: 540, endPoint y: 408, distance: 5.8
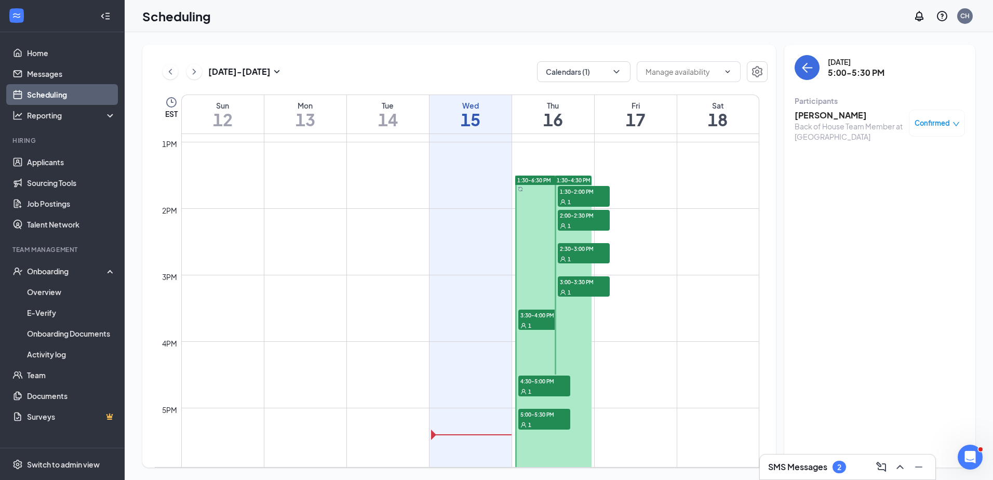
click at [540, 413] on span "5:00-5:30 PM" at bounding box center [545, 414] width 52 height 10
click at [835, 114] on h3 "[PERSON_NAME]" at bounding box center [849, 115] width 109 height 11
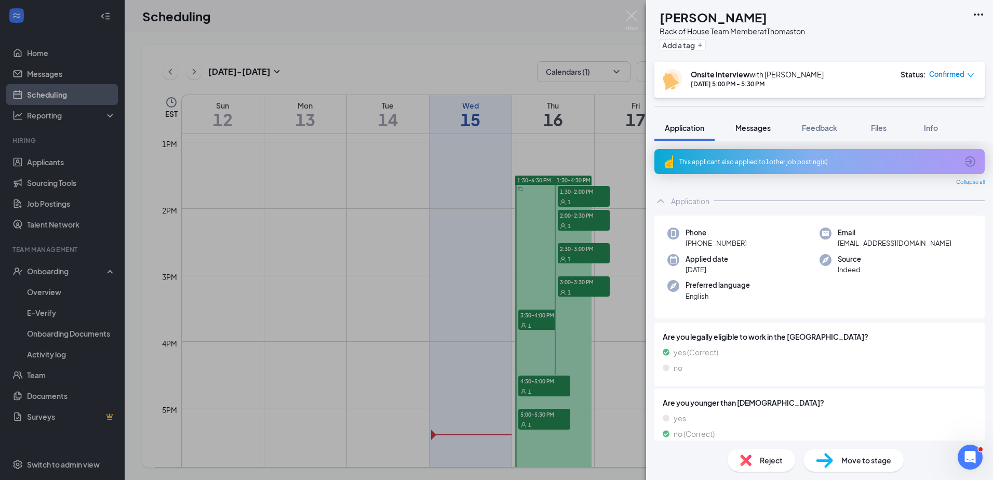
click at [758, 128] on span "Messages" at bounding box center [753, 127] width 35 height 9
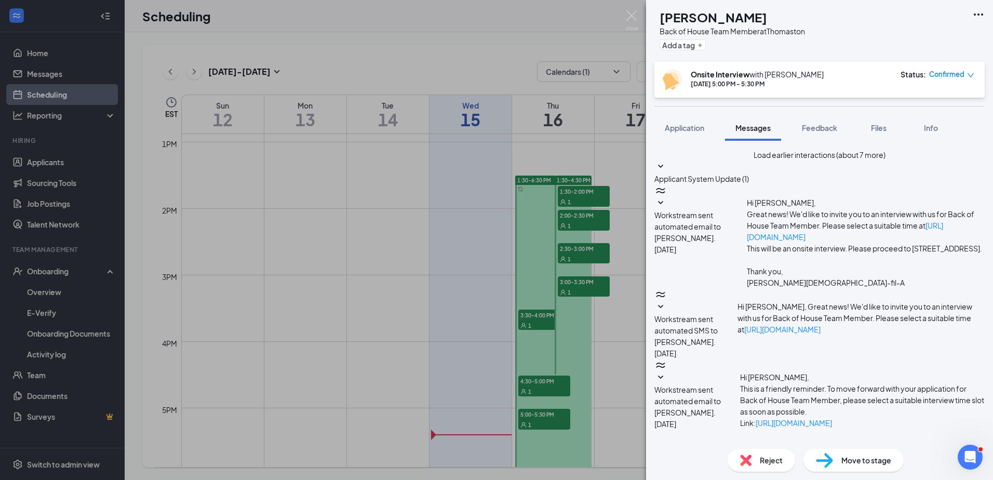
paste textarea "I wanted to remind you that your interview with [DEMOGRAPHIC_DATA]-fil-A [PERSO…"
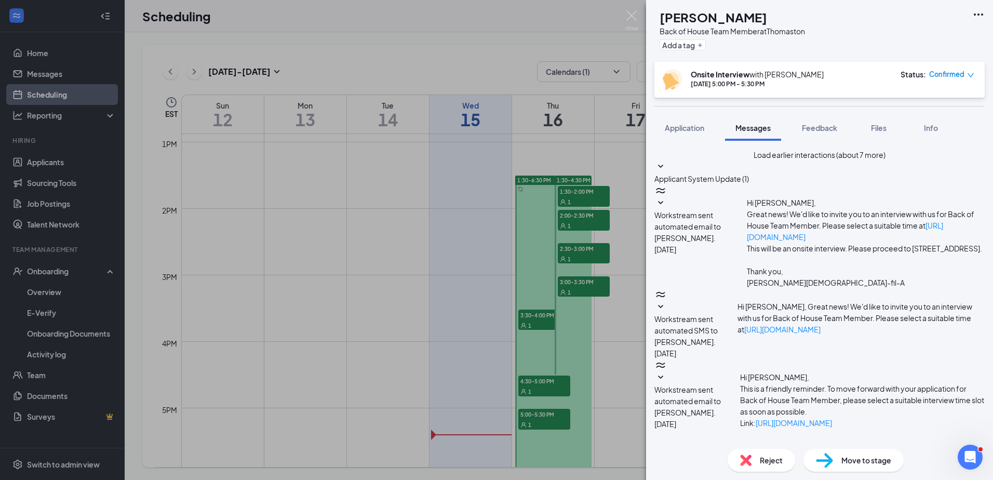
type textarea "[PERSON_NAME], I wanted to remind you that your interview with [DEMOGRAPHIC_DAT…"
drag, startPoint x: 937, startPoint y: 421, endPoint x: 932, endPoint y: 412, distance: 10.5
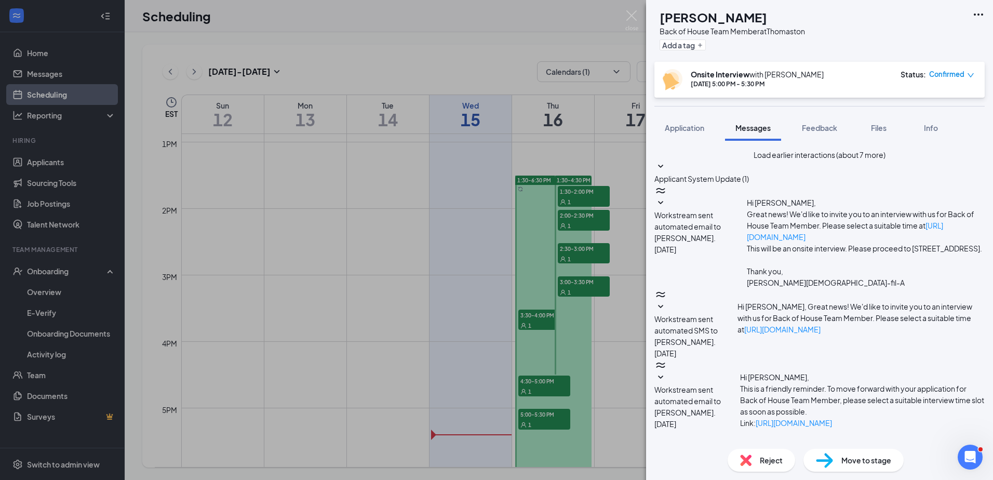
scroll to position [458, 0]
click at [442, 219] on div "[PERSON_NAME] [PERSON_NAME] Back of House Team Member at Thomaston Add a tag On…" at bounding box center [496, 240] width 993 height 480
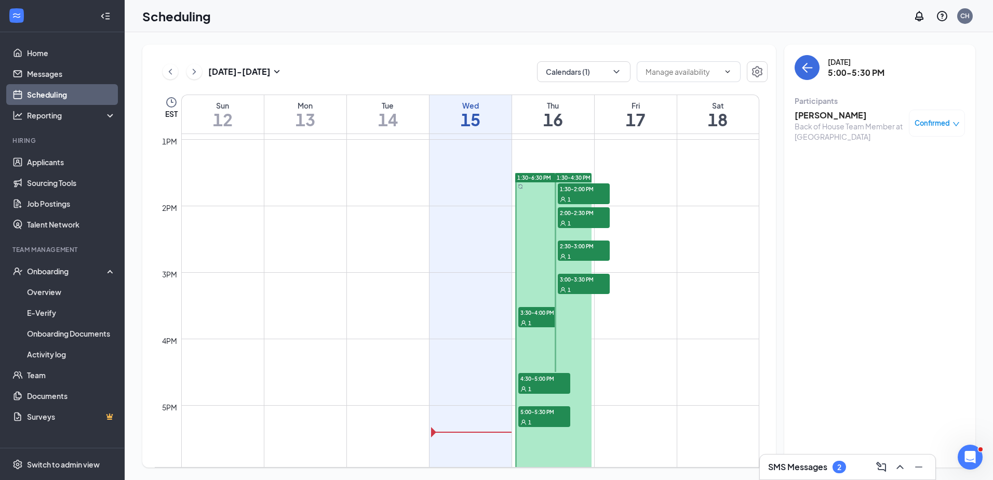
scroll to position [999, 0]
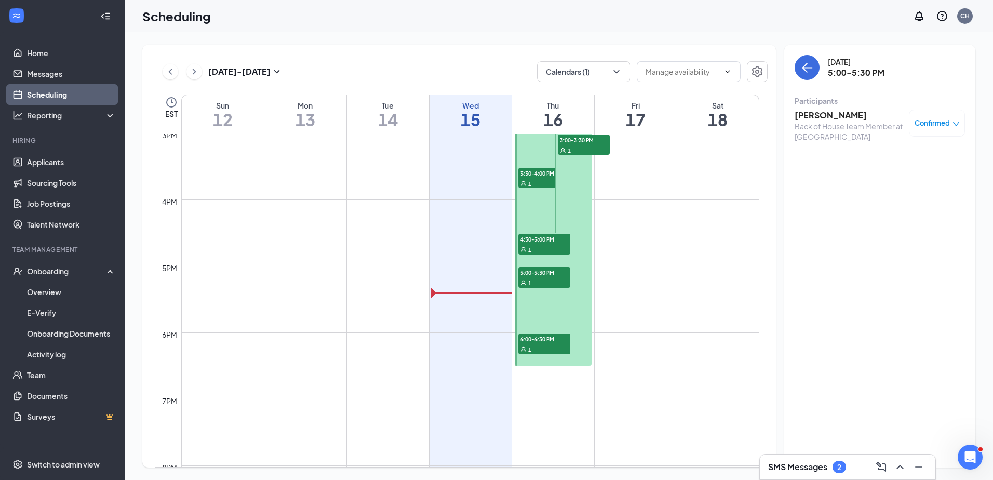
click at [549, 340] on span "6:00-6:30 PM" at bounding box center [545, 339] width 52 height 10
click at [843, 117] on h3 "Trinity [PERSON_NAME]" at bounding box center [849, 115] width 109 height 11
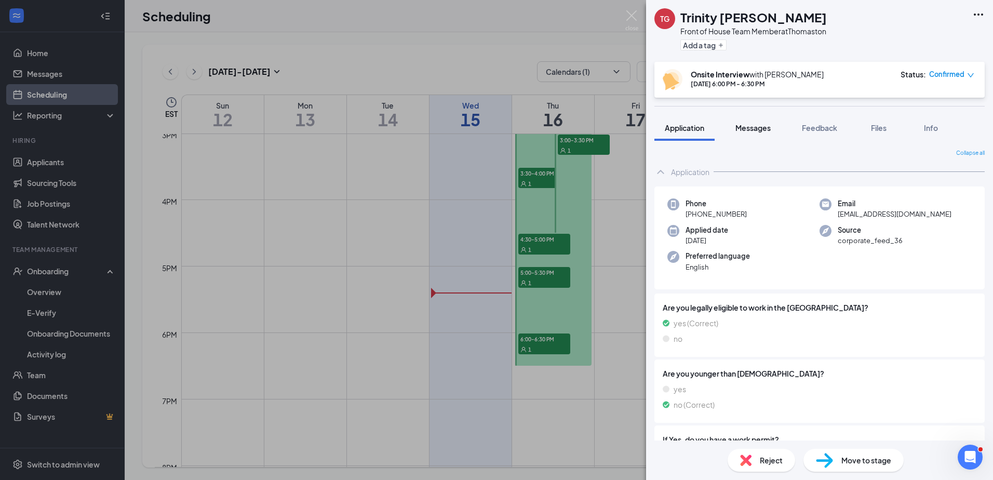
drag, startPoint x: 757, startPoint y: 126, endPoint x: 749, endPoint y: 126, distance: 8.3
click at [756, 126] on span "Messages" at bounding box center [753, 127] width 35 height 9
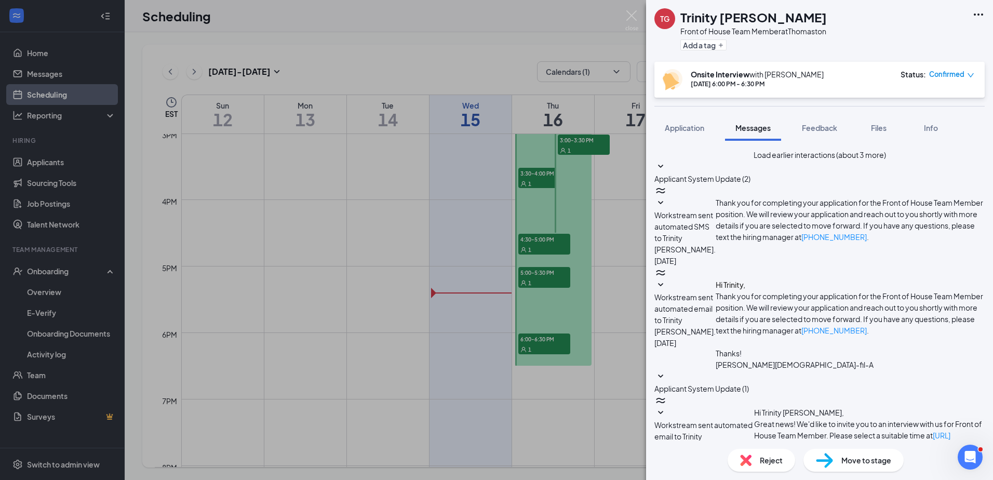
scroll to position [232, 0]
paste textarea "I wanted to remind you that your interview with [DEMOGRAPHIC_DATA]-fil-A [PERSO…"
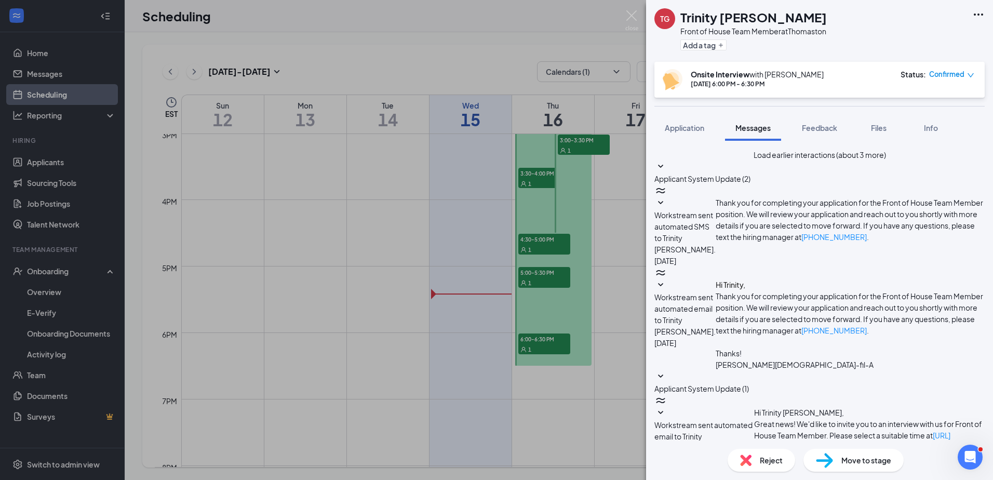
type textarea "Trinity, I wanted to remind you that your interview with [DEMOGRAPHIC_DATA]-fil…"
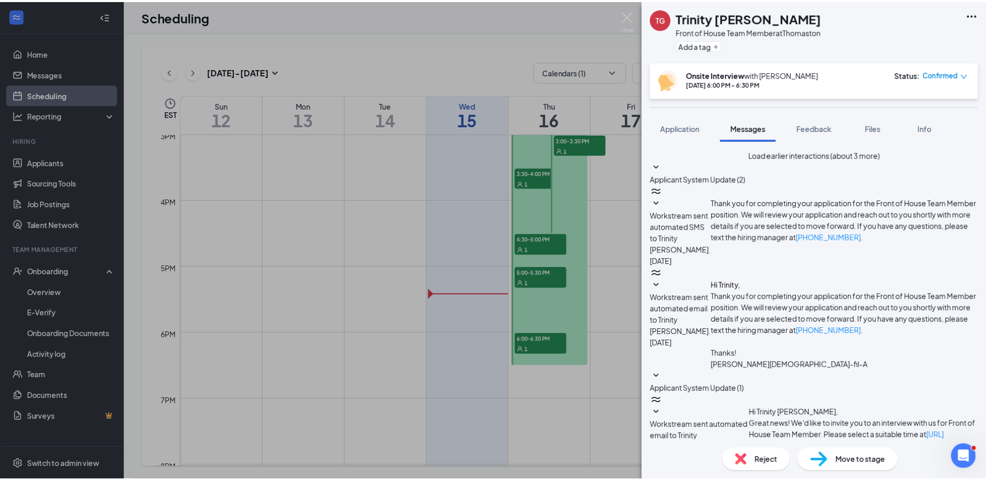
scroll to position [391, 0]
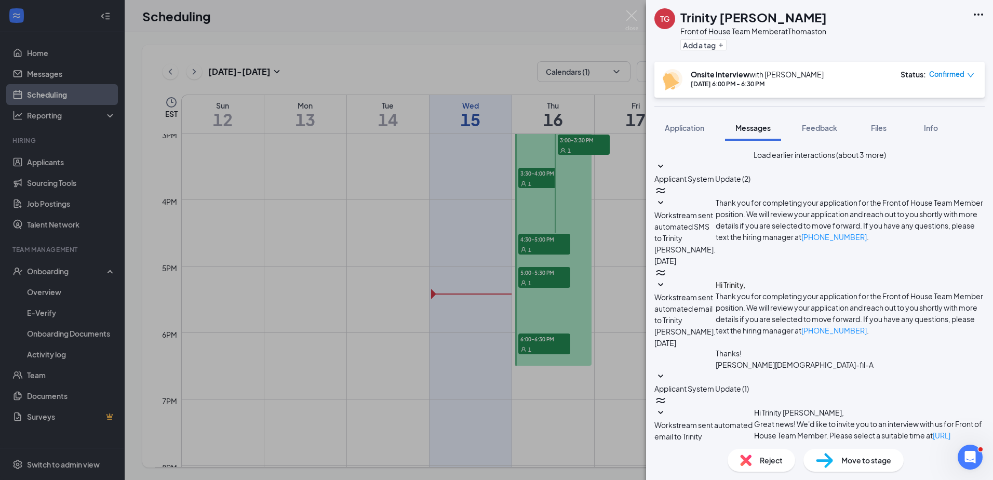
click at [541, 409] on div "TG Trinity [PERSON_NAME] Front of House Team Member at Thomaston Add a tag Onsi…" at bounding box center [496, 240] width 993 height 480
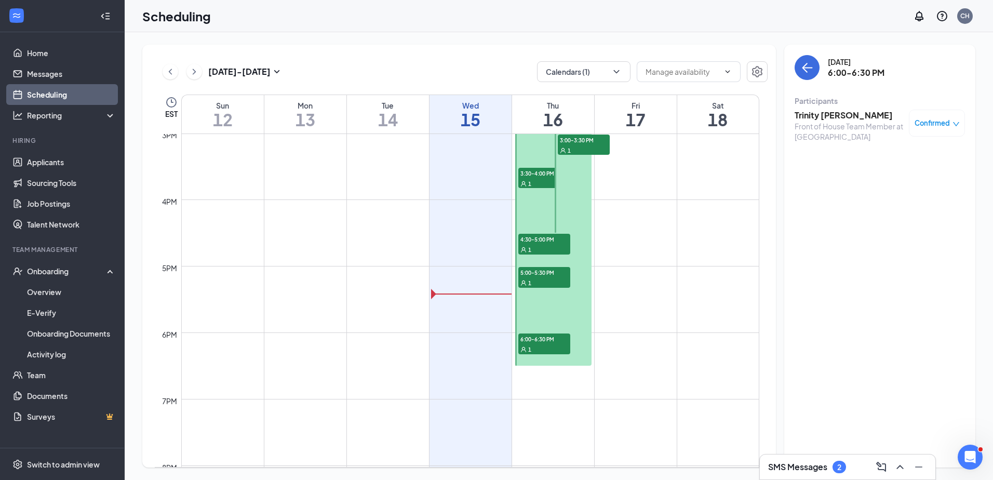
click at [561, 341] on span "6:00-6:30 PM" at bounding box center [545, 339] width 52 height 10
click at [552, 271] on span "5:00-5:30 PM" at bounding box center [545, 272] width 52 height 10
click at [550, 244] on div "1" at bounding box center [545, 249] width 52 height 10
click at [537, 168] on span "3:30-4:00 PM" at bounding box center [545, 173] width 52 height 10
click at [48, 164] on link "Applicants" at bounding box center [71, 162] width 89 height 21
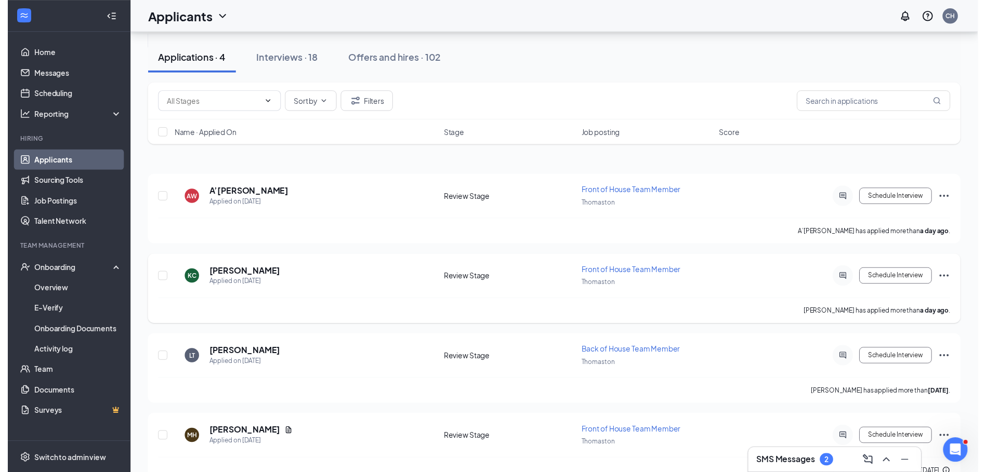
scroll to position [49, 0]
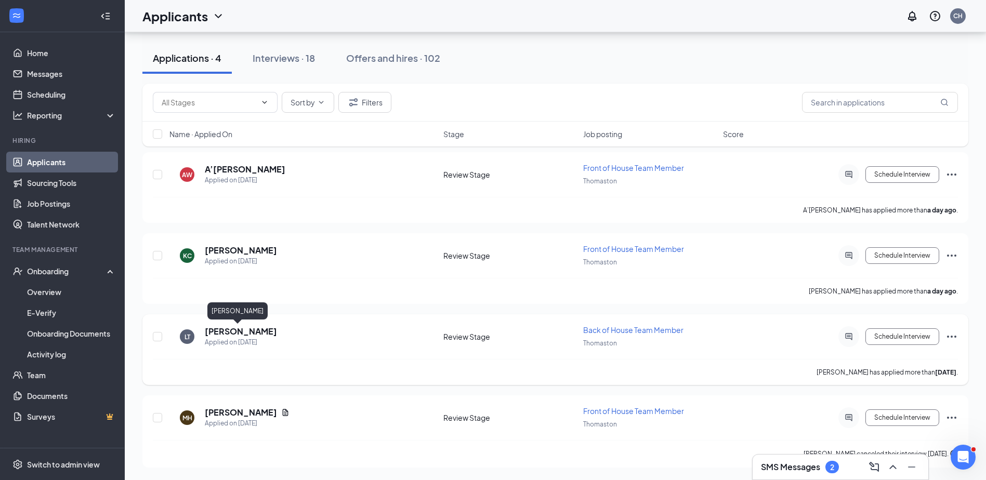
click at [242, 329] on h5 "[PERSON_NAME]" at bounding box center [241, 331] width 72 height 11
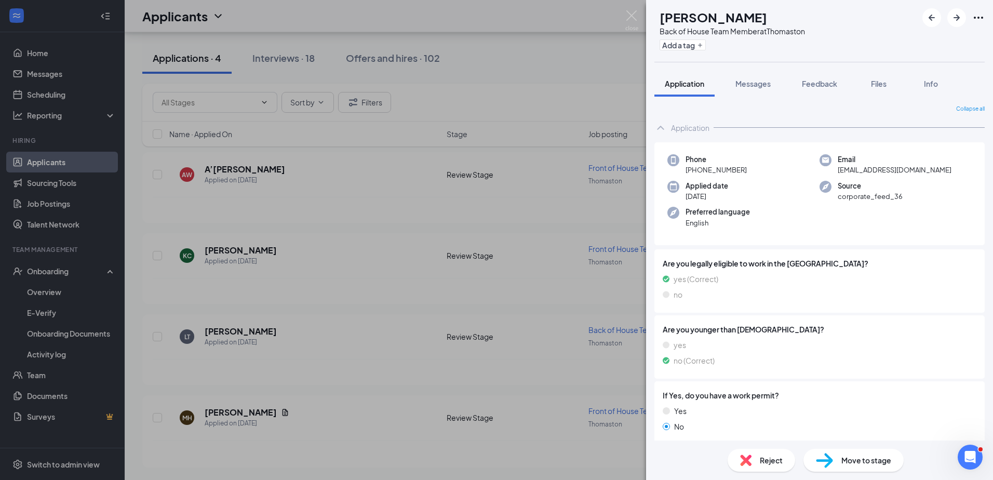
click at [377, 94] on div "LT [PERSON_NAME] Back of House Team Member at Thomaston Add a tag Application M…" at bounding box center [496, 240] width 993 height 480
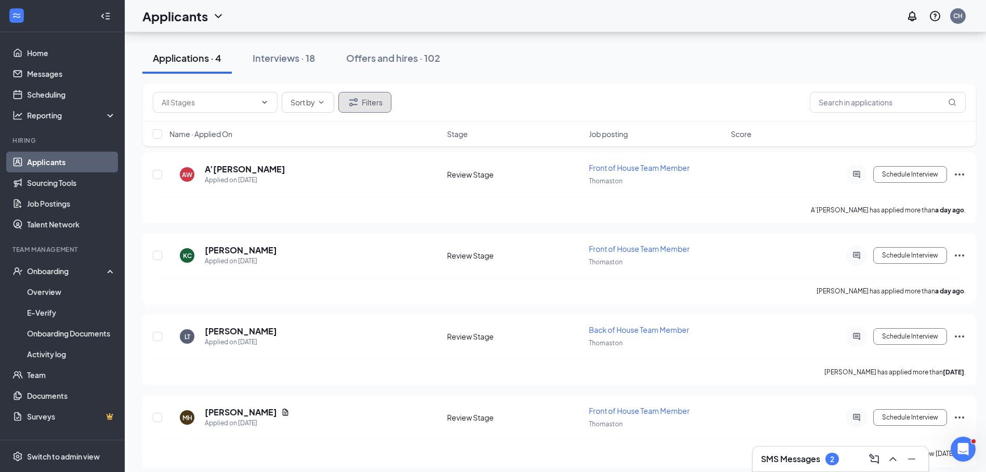
click at [365, 105] on button "Filters" at bounding box center [364, 102] width 53 height 21
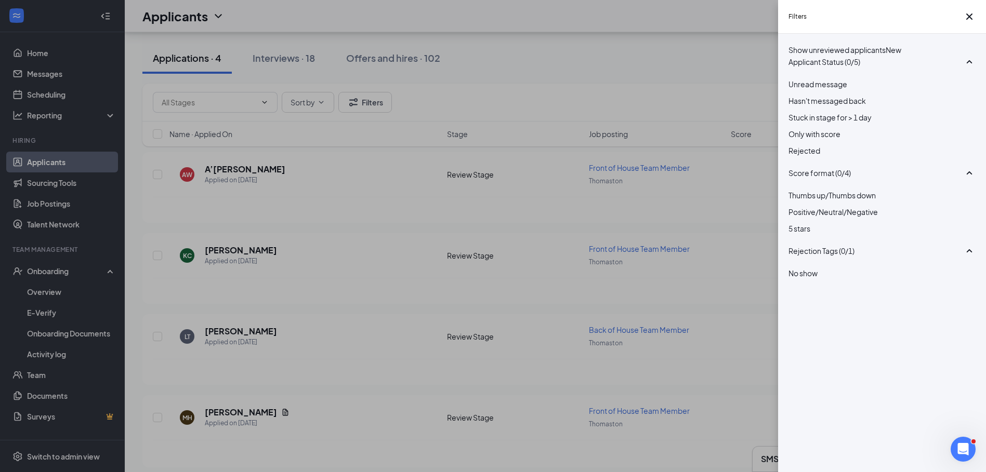
click at [799, 156] on div "Rejected" at bounding box center [881, 150] width 187 height 11
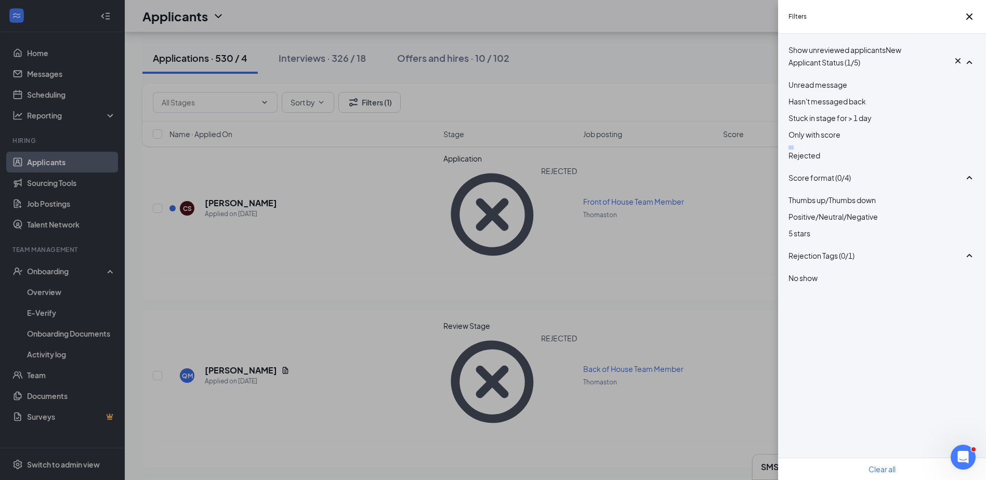
scroll to position [52, 0]
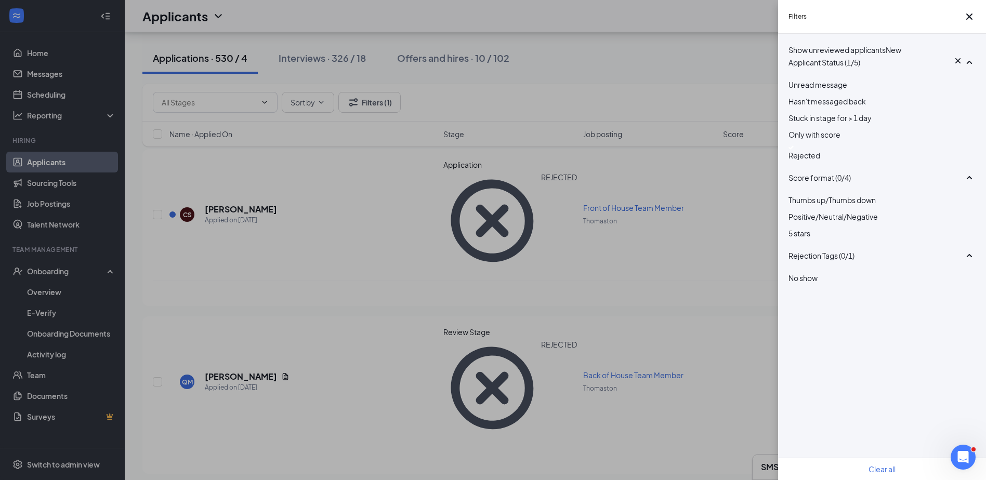
click at [585, 98] on div "Filters Show unreviewed applicants New Applicant Status (1/5) Unread message Ha…" at bounding box center [493, 240] width 986 height 480
click at [690, 61] on div "Filters Show unreviewed applicants New Applicant Status (1/5) Unread message Ha…" at bounding box center [493, 240] width 986 height 480
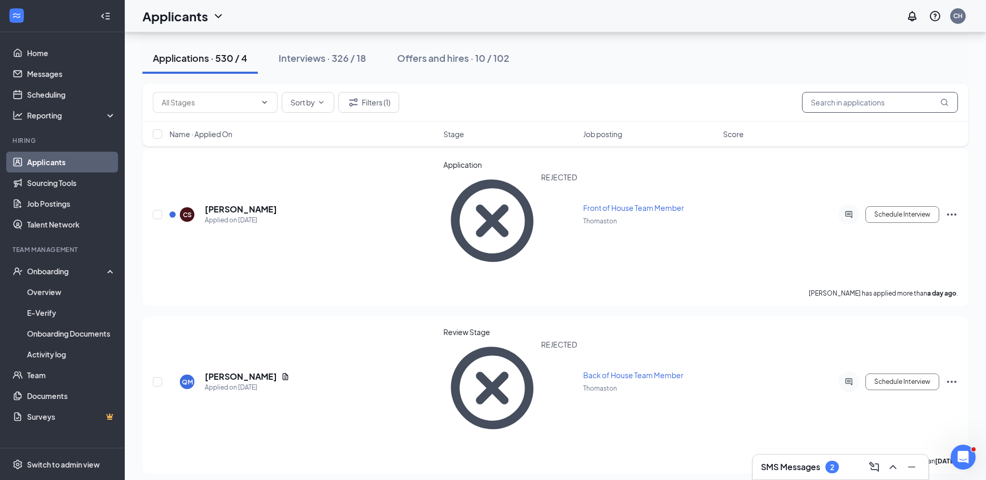
drag, startPoint x: 835, startPoint y: 97, endPoint x: 828, endPoint y: 96, distance: 7.3
click at [833, 94] on input "text" at bounding box center [880, 102] width 156 height 21
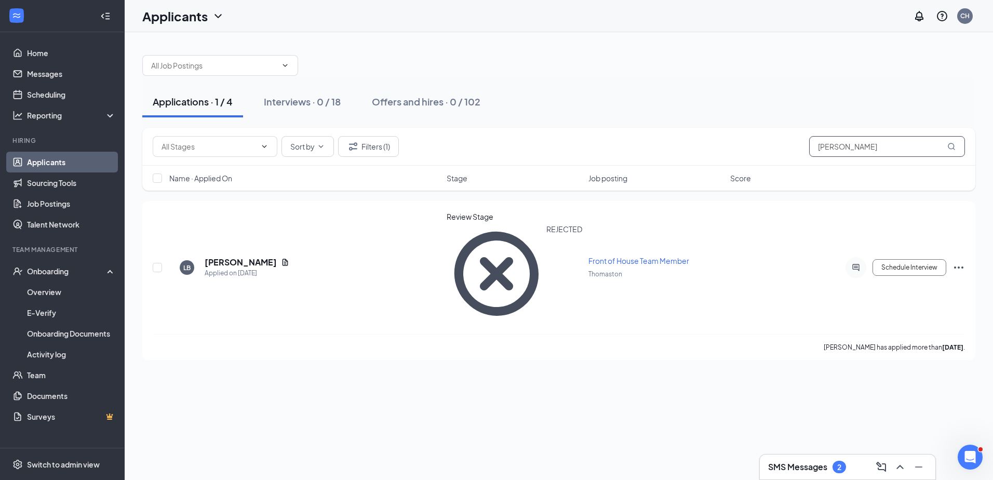
type input "[PERSON_NAME]"
click at [64, 159] on link "Applicants" at bounding box center [71, 162] width 89 height 21
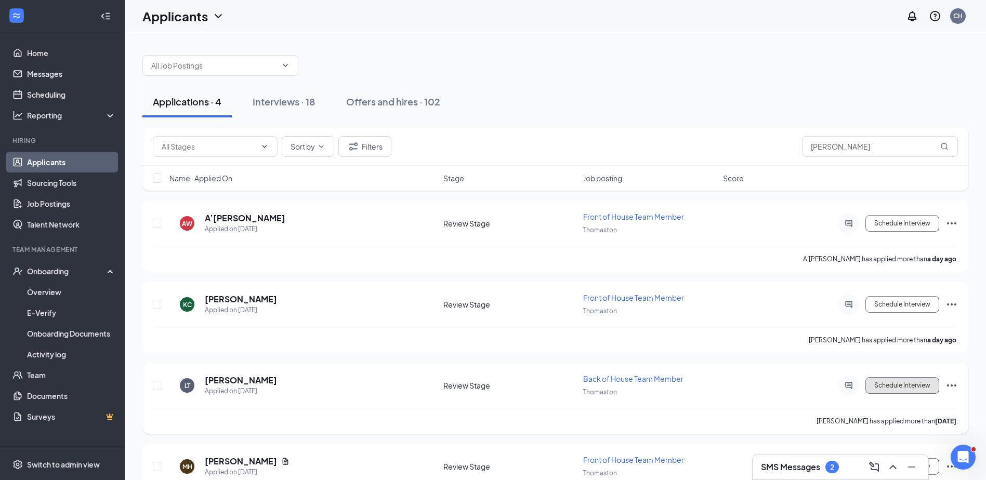
click at [901, 386] on button "Schedule Interview" at bounding box center [902, 385] width 74 height 17
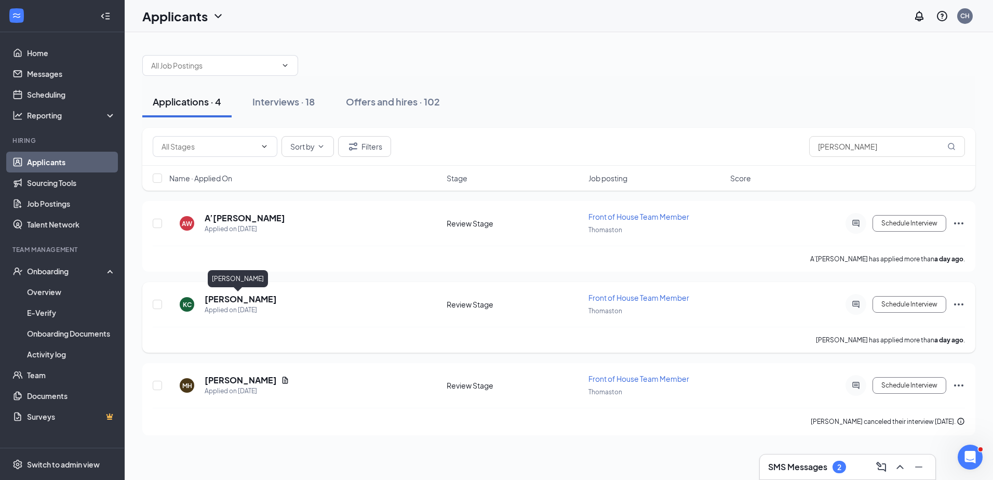
click at [248, 296] on h5 "[PERSON_NAME]" at bounding box center [241, 299] width 72 height 11
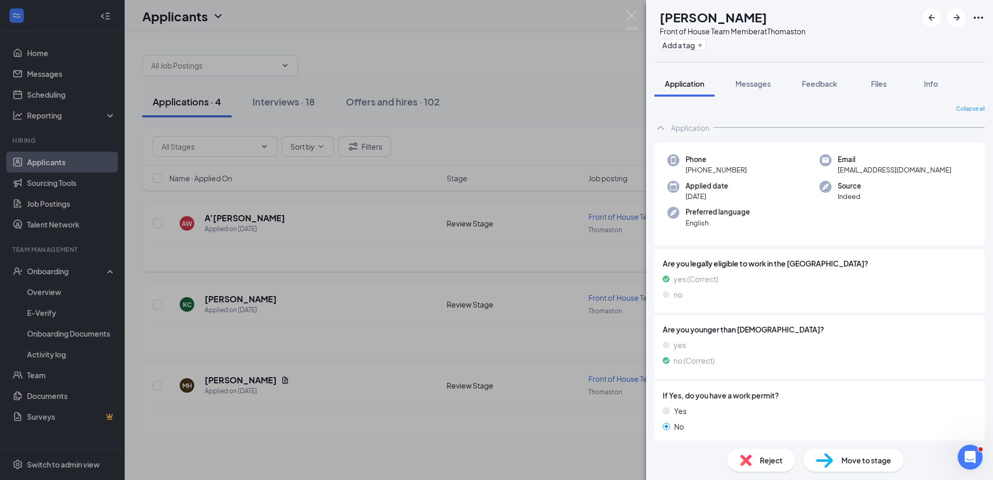
drag, startPoint x: 304, startPoint y: 238, endPoint x: 308, endPoint y: 230, distance: 9.3
click at [304, 235] on div "KC [PERSON_NAME] Front of House Team Member at Thomaston Add a tag Application …" at bounding box center [496, 240] width 993 height 480
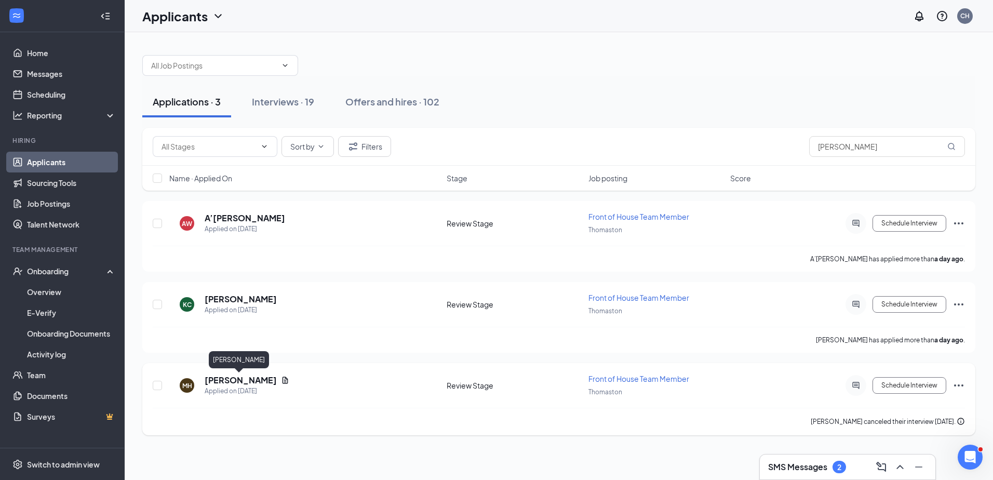
click at [249, 381] on h5 "[PERSON_NAME]" at bounding box center [241, 380] width 72 height 11
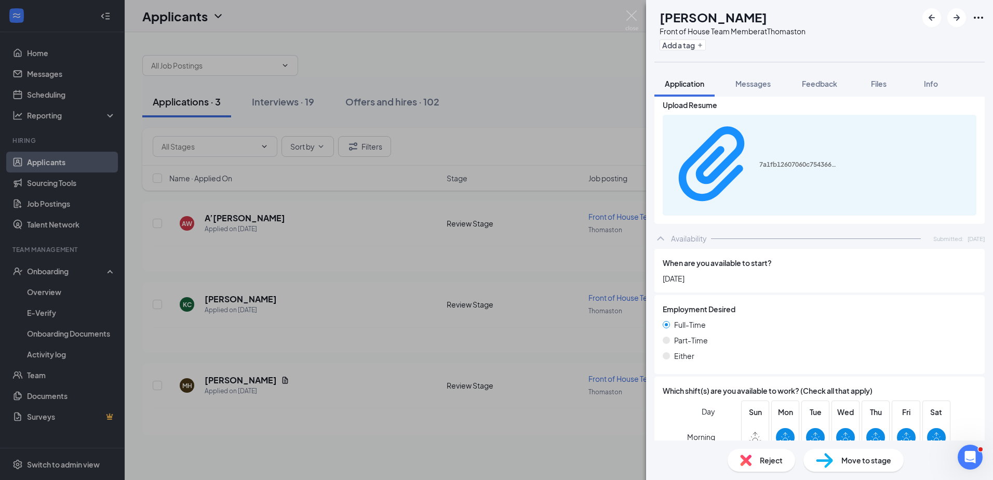
scroll to position [675, 0]
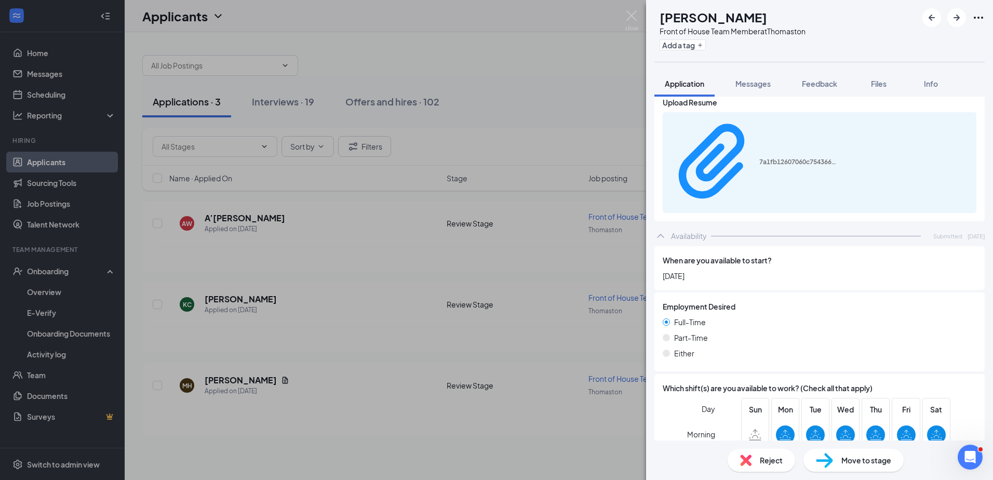
click at [842, 458] on span "Move to stage" at bounding box center [867, 460] width 50 height 11
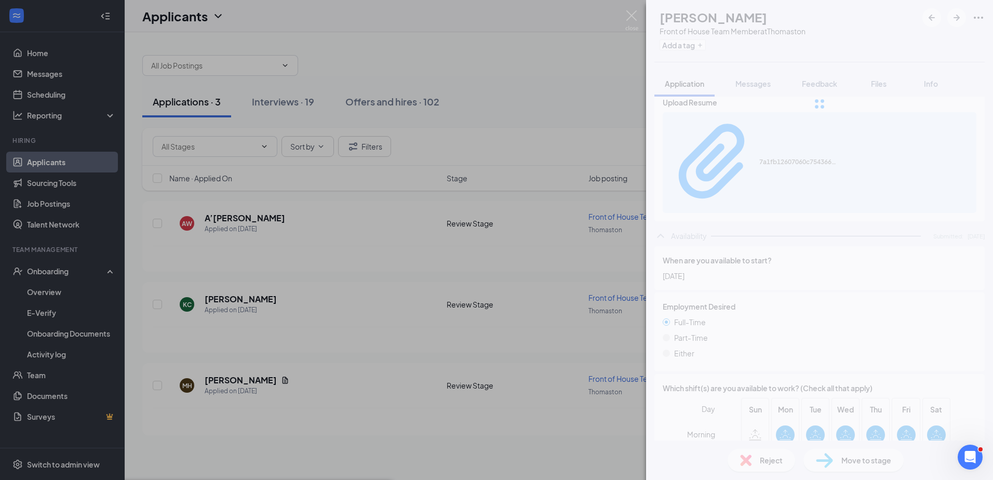
type input "Onsite Interview (next stage)"
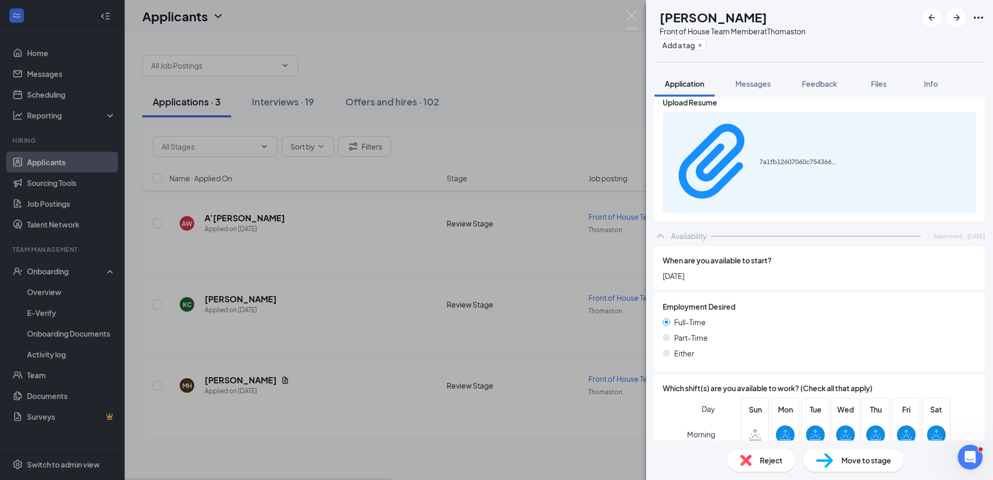
drag, startPoint x: 662, startPoint y: 323, endPoint x: 657, endPoint y: 326, distance: 6.1
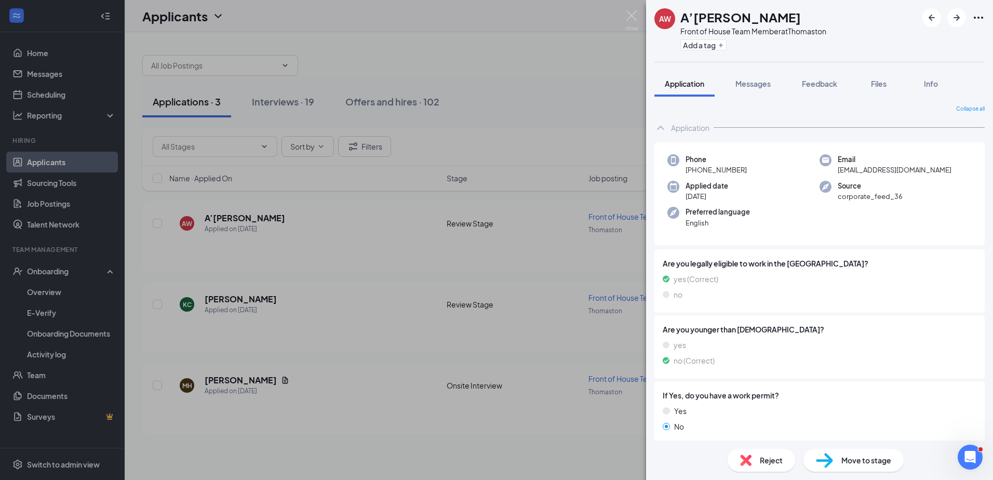
click at [521, 123] on div "AW A’[PERSON_NAME] Front of House Team Member at Thomaston Add a tag Applicatio…" at bounding box center [496, 240] width 993 height 480
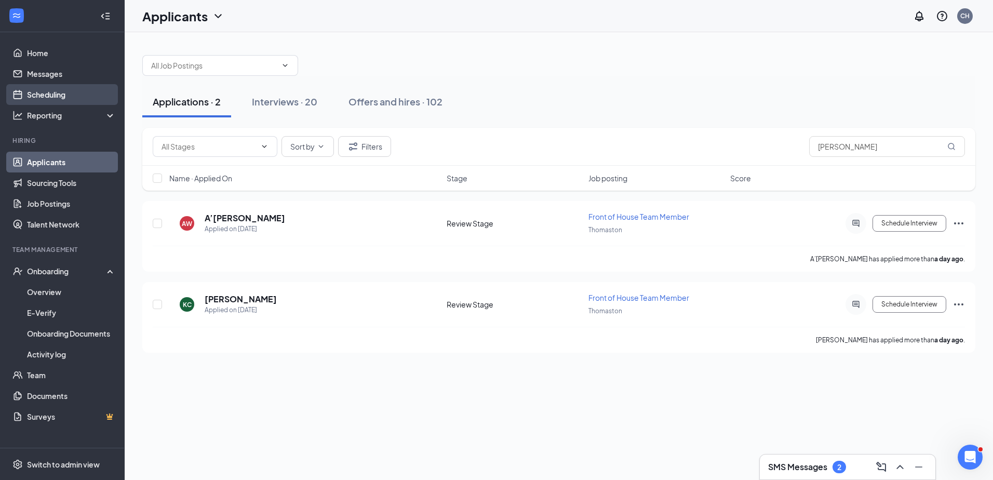
click at [59, 91] on link "Scheduling" at bounding box center [71, 94] width 89 height 21
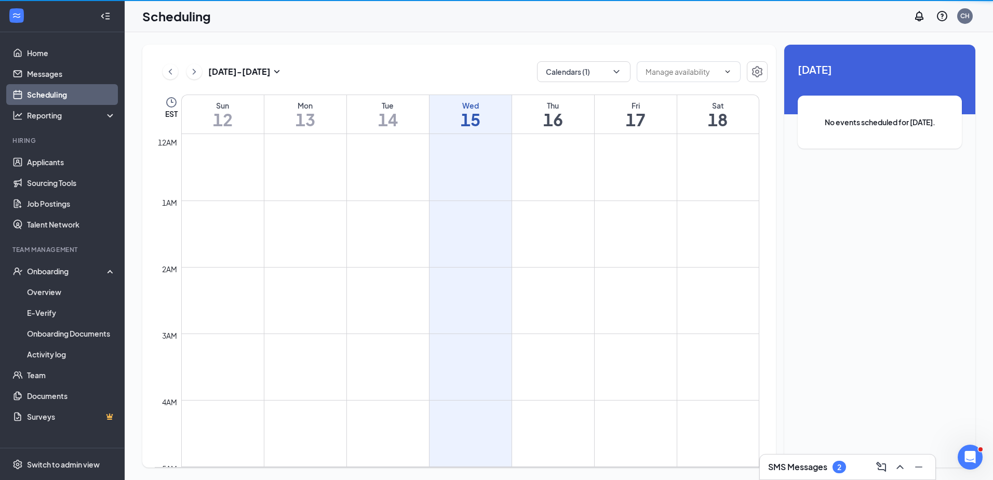
scroll to position [511, 0]
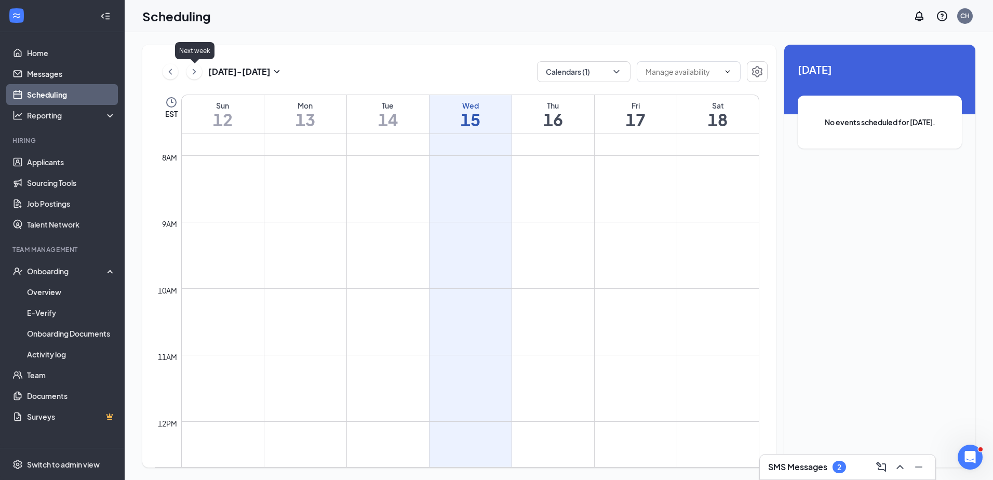
click at [193, 70] on icon "ChevronRight" at bounding box center [194, 71] width 10 height 12
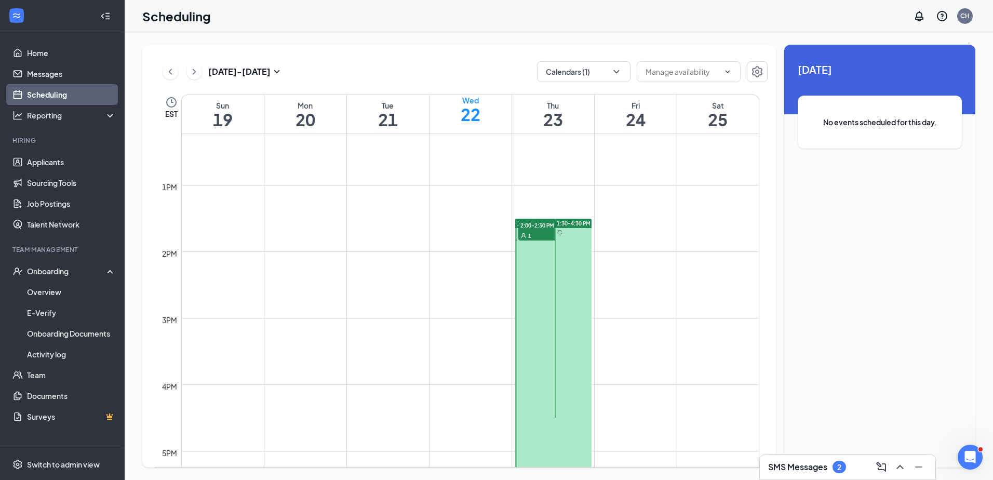
scroll to position [784, 0]
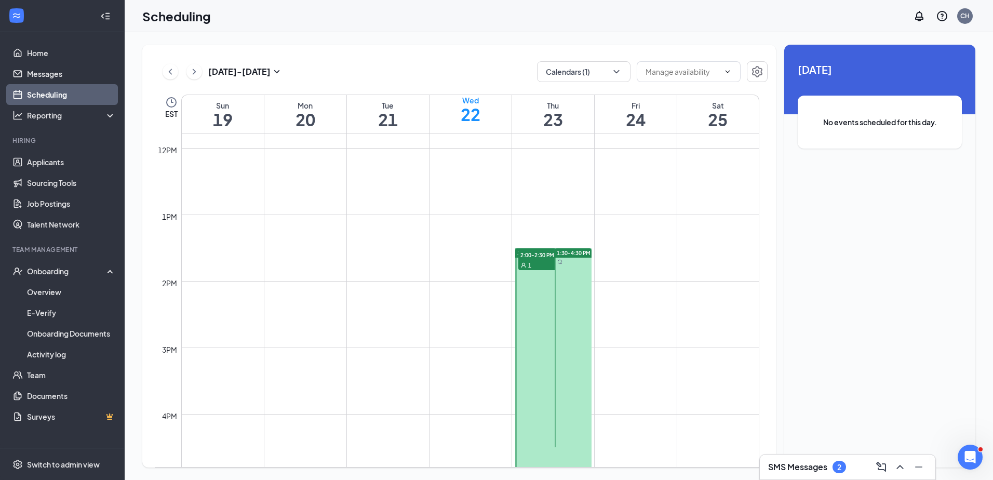
click at [543, 260] on span "2:00-2:30 PM" at bounding box center [545, 254] width 52 height 10
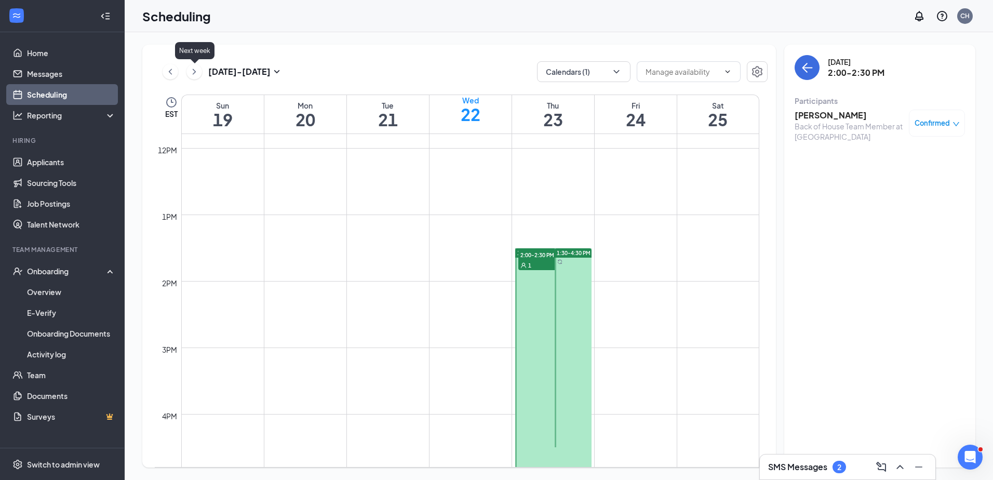
click at [193, 71] on icon "ChevronRight" at bounding box center [194, 71] width 10 height 12
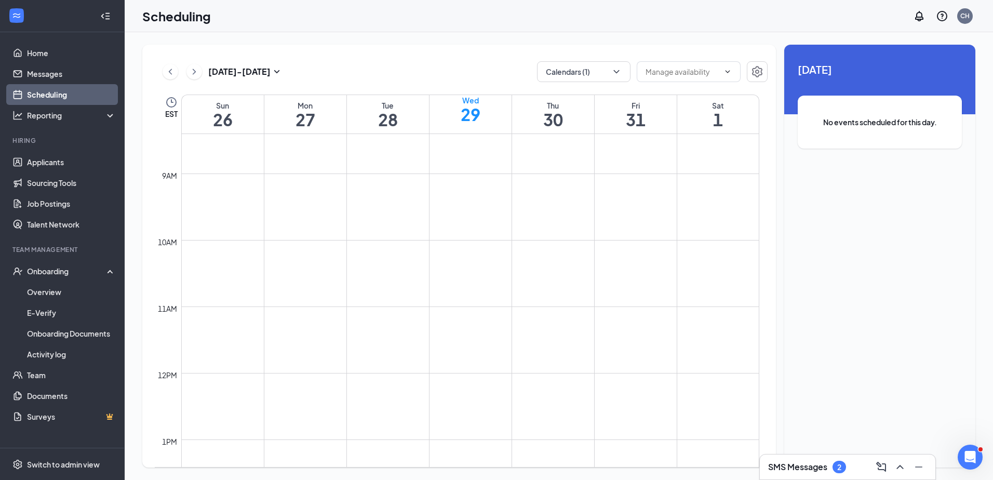
scroll to position [554, 0]
click at [172, 75] on icon "ChevronLeft" at bounding box center [170, 71] width 10 height 12
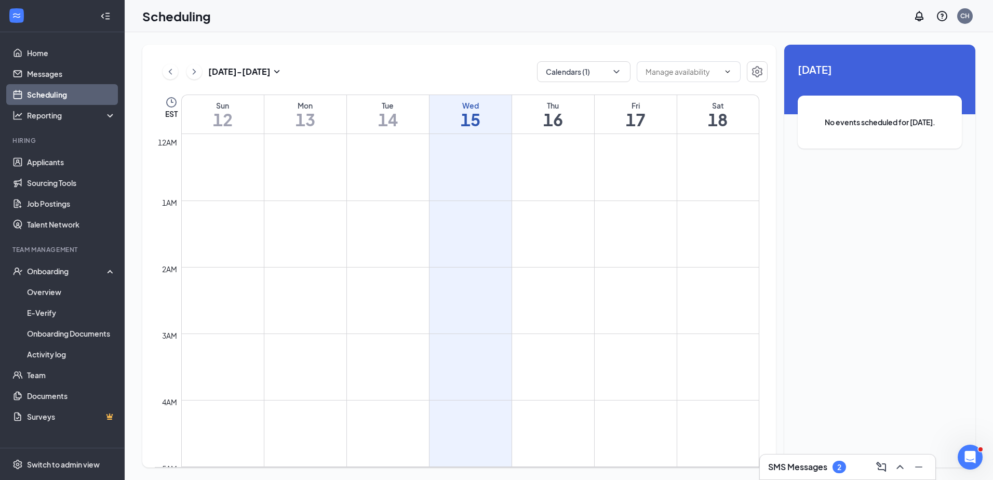
scroll to position [511, 0]
